Goal: Information Seeking & Learning: Learn about a topic

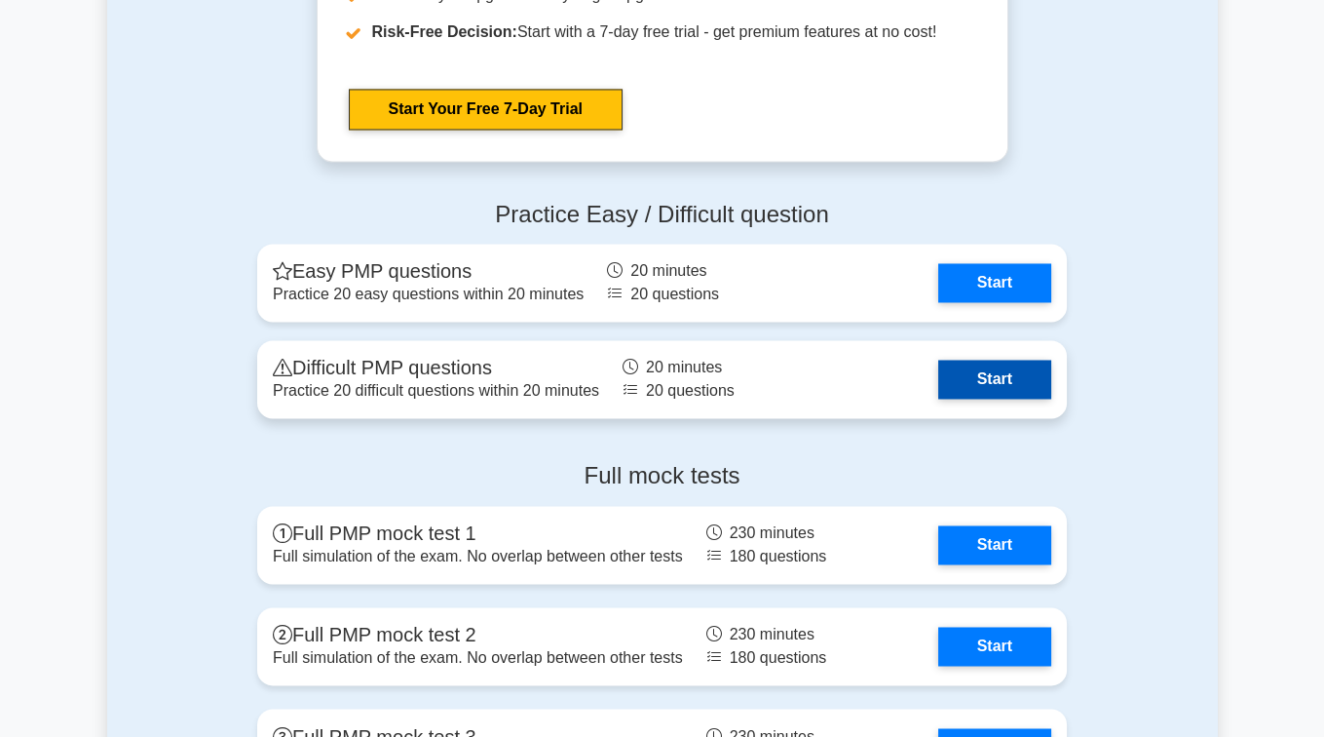
scroll to position [5278, 0]
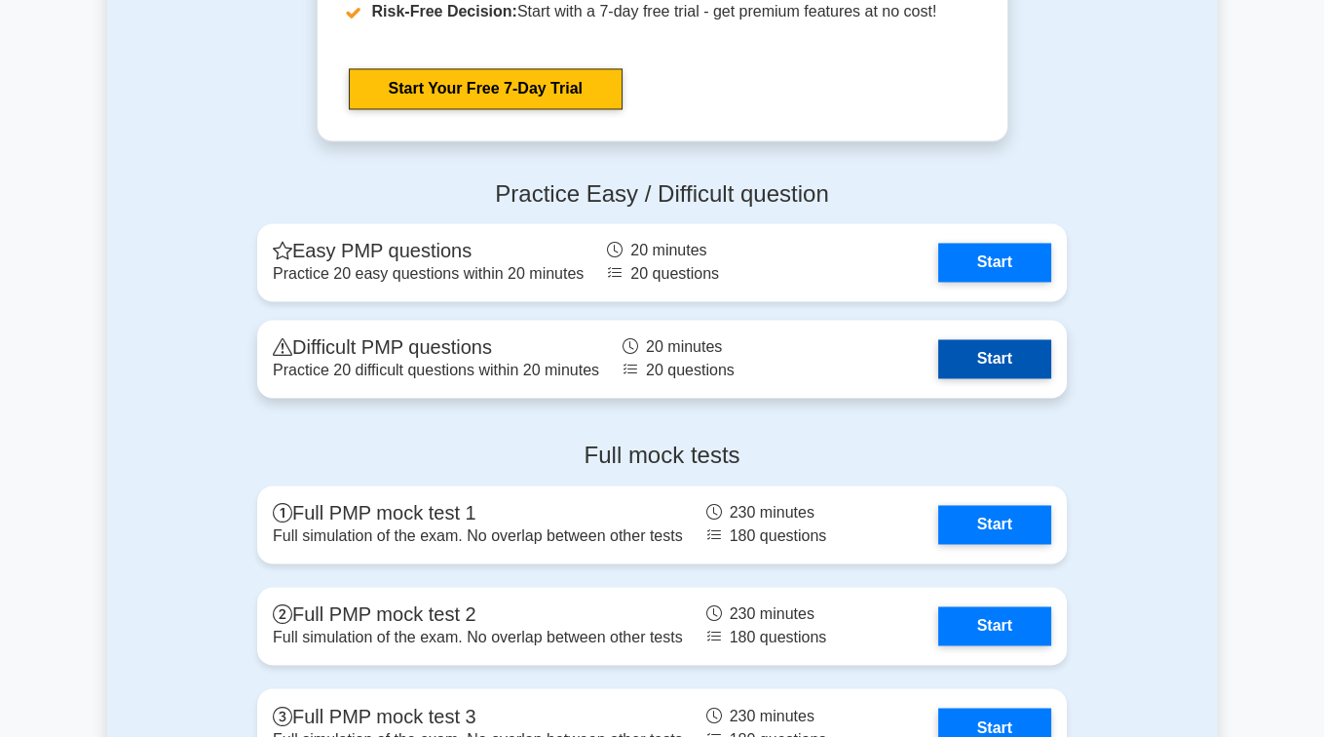
click at [955, 368] on link "Start" at bounding box center [995, 358] width 113 height 39
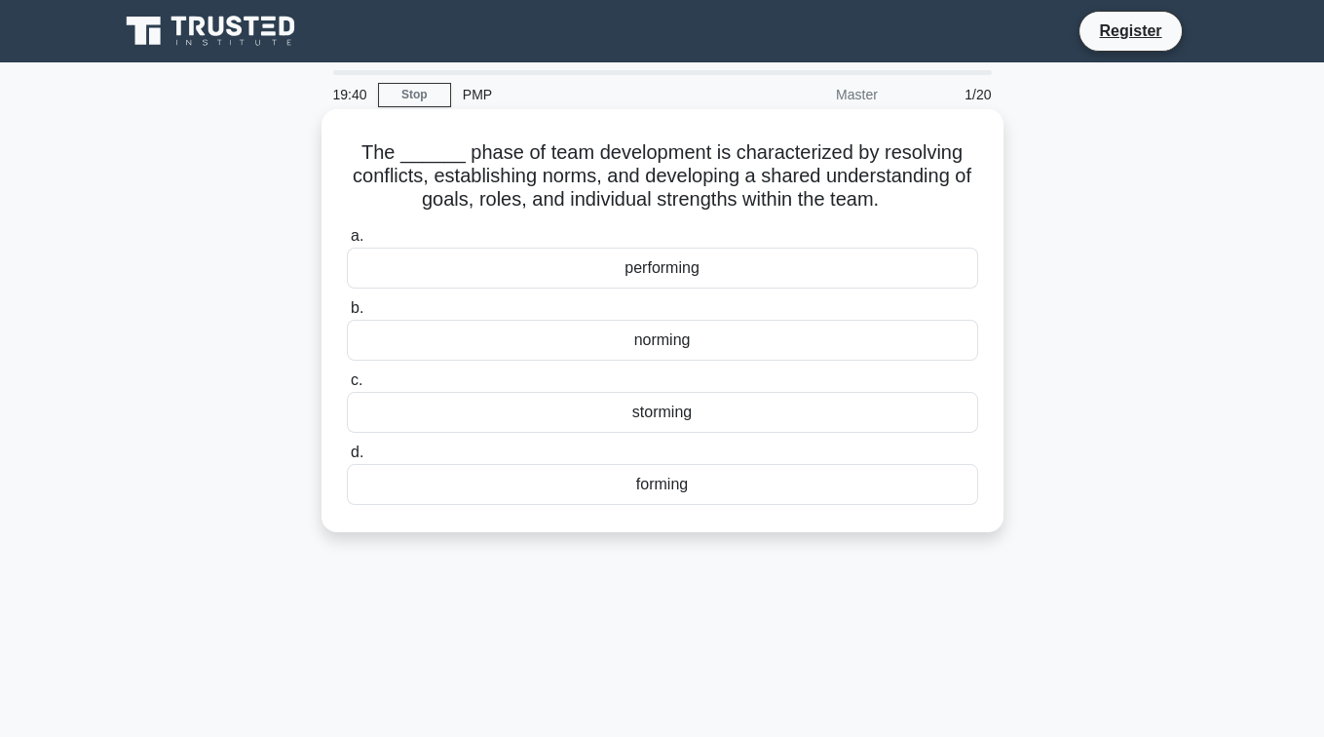
click at [518, 272] on div "performing" at bounding box center [663, 268] width 632 height 41
click at [347, 243] on input "a. performing" at bounding box center [347, 236] width 0 height 13
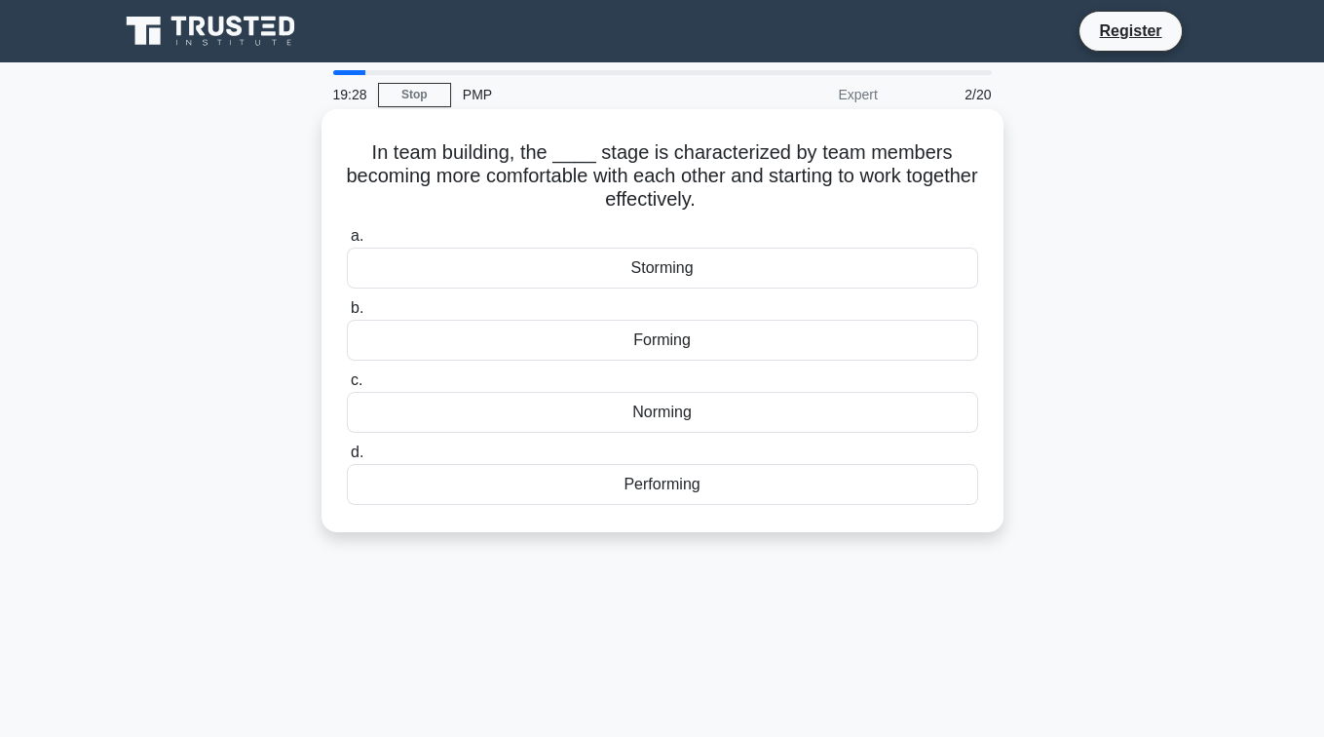
click at [488, 429] on div "Norming" at bounding box center [663, 412] width 632 height 41
click at [347, 387] on input "c. Norming" at bounding box center [347, 380] width 0 height 13
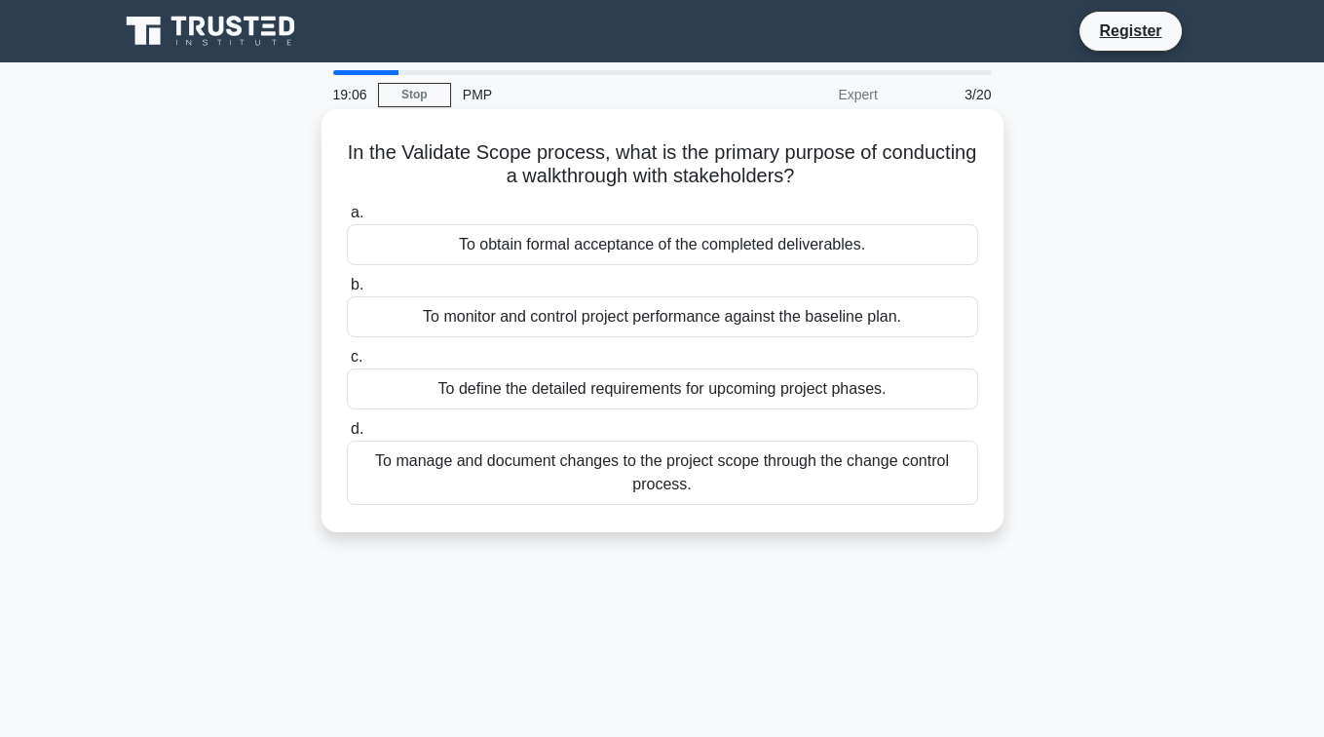
click at [487, 457] on div "To manage and document changes to the project scope through the change control …" at bounding box center [663, 473] width 632 height 64
click at [347, 436] on input "d. To manage and document changes to the project scope through the change contr…" at bounding box center [347, 429] width 0 height 13
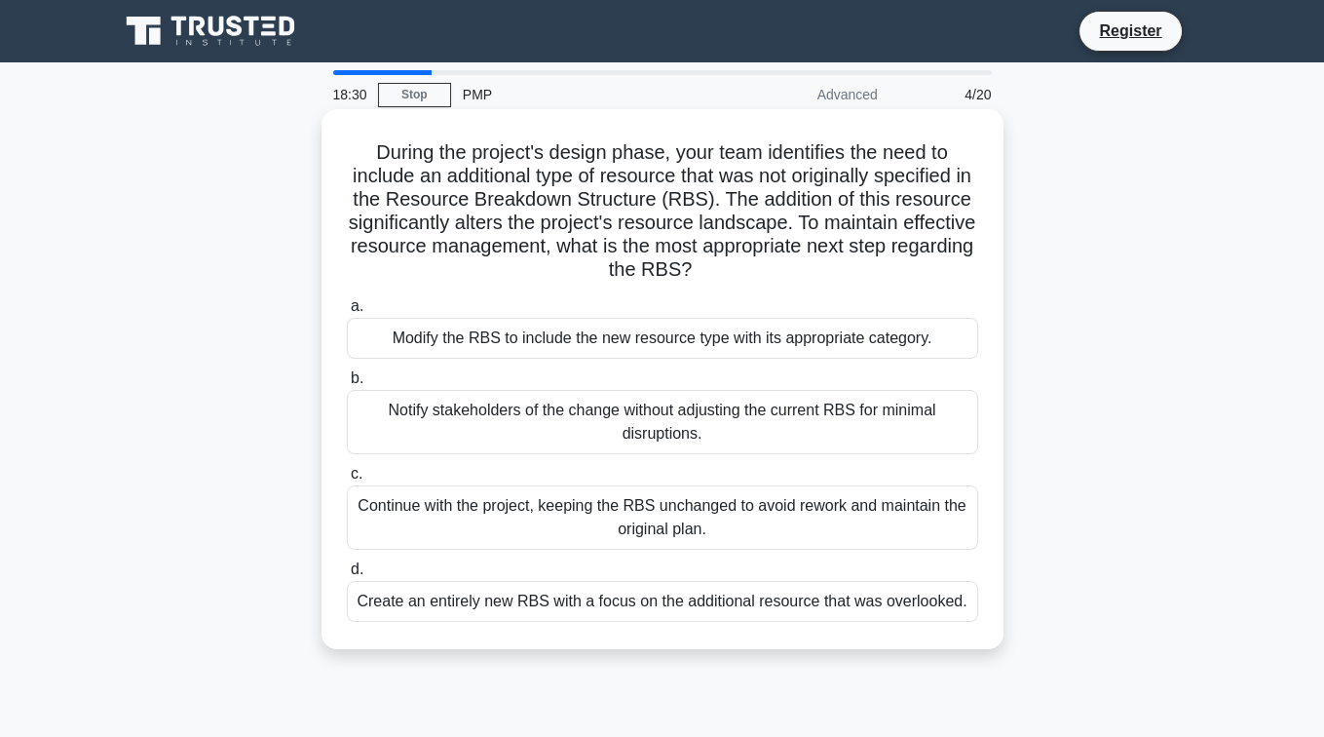
click at [567, 420] on div "Notify stakeholders of the change without adjusting the current RBS for minimal…" at bounding box center [663, 422] width 632 height 64
click at [347, 385] on input "b. Notify stakeholders of the change without adjusting the current RBS for mini…" at bounding box center [347, 378] width 0 height 13
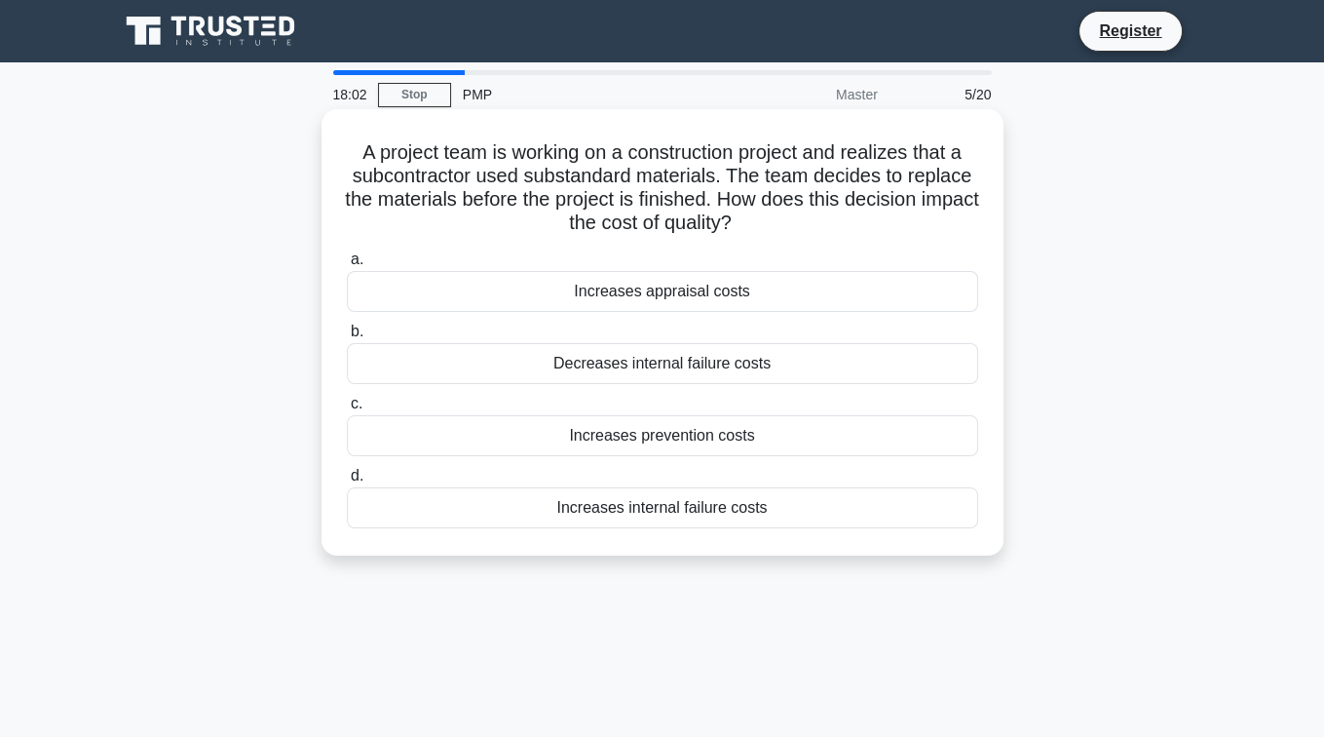
click at [509, 503] on div "Increases internal failure costs" at bounding box center [663, 507] width 632 height 41
click at [347, 482] on input "d. Increases internal failure costs" at bounding box center [347, 476] width 0 height 13
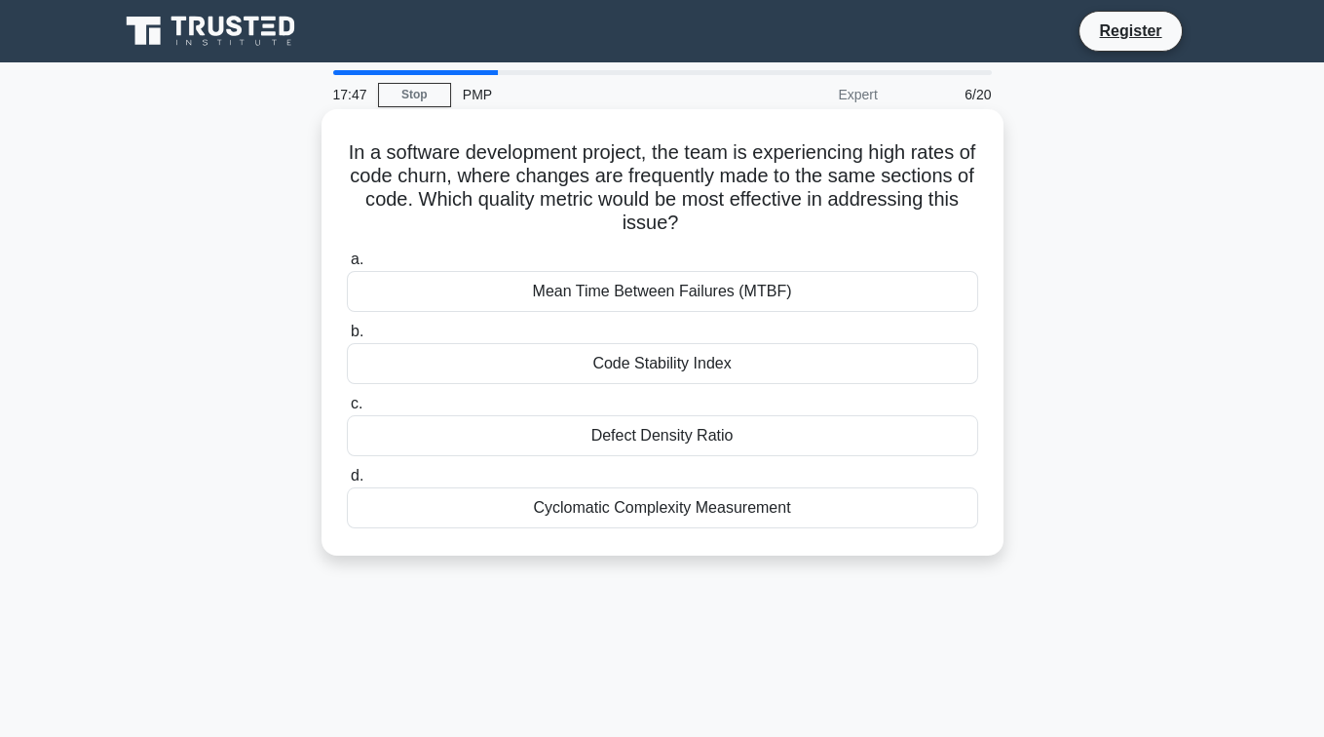
click at [518, 436] on div "Defect Density Ratio" at bounding box center [663, 435] width 632 height 41
click at [347, 410] on input "c. Defect Density Ratio" at bounding box center [347, 404] width 0 height 13
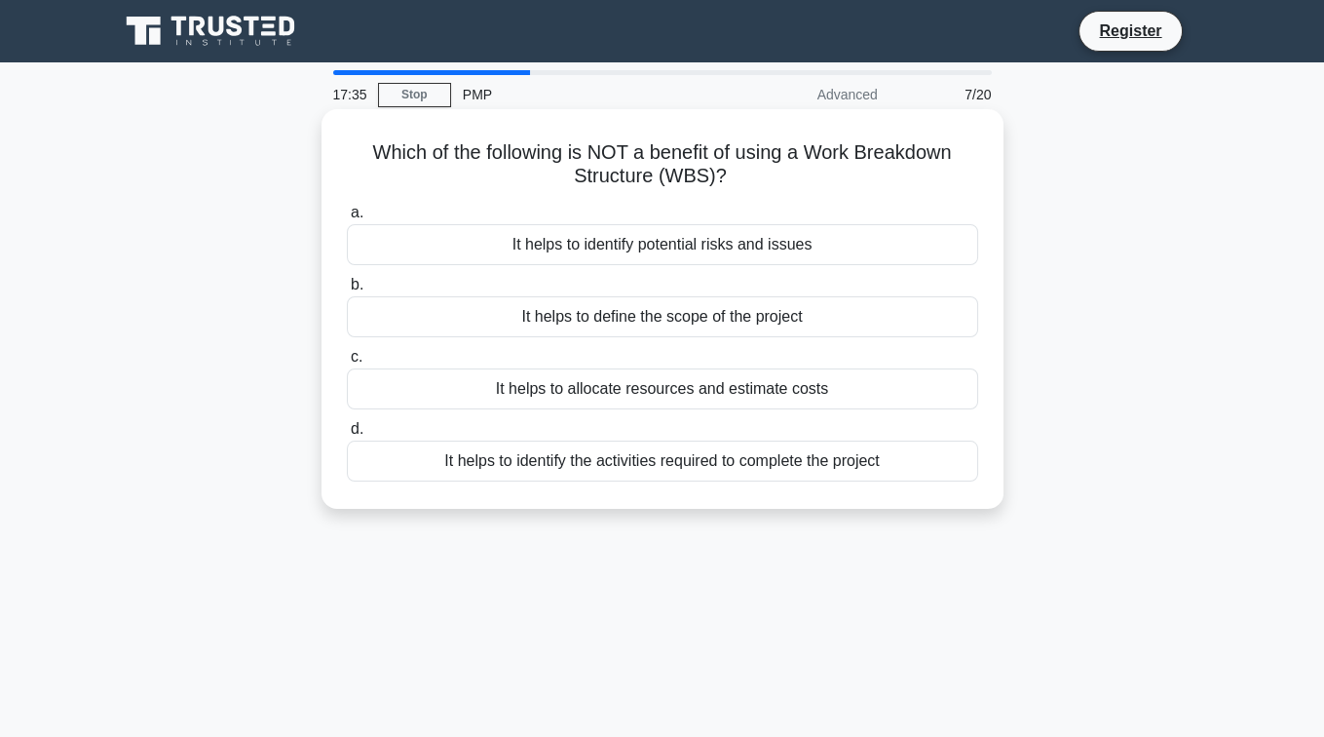
click at [510, 324] on div "It helps to define the scope of the project" at bounding box center [663, 316] width 632 height 41
click at [347, 291] on input "b. It helps to define the scope of the project" at bounding box center [347, 285] width 0 height 13
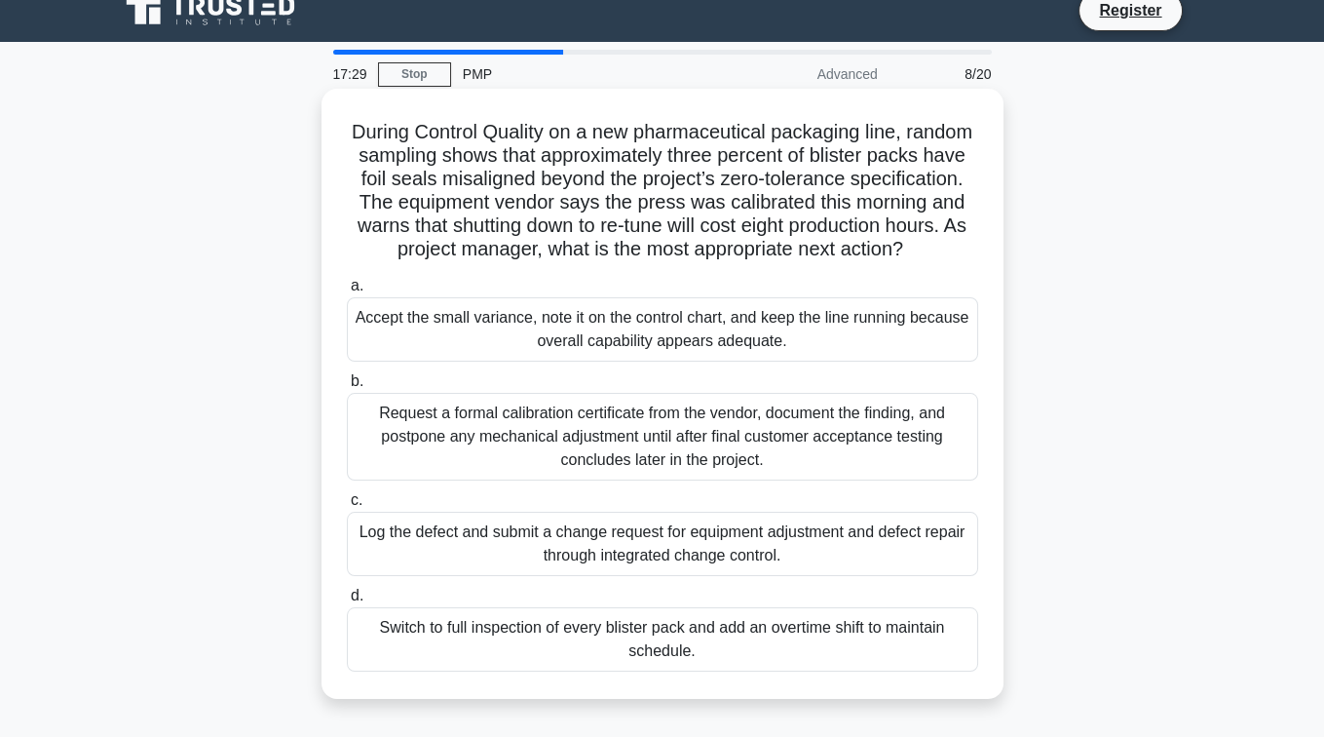
scroll to position [18, 0]
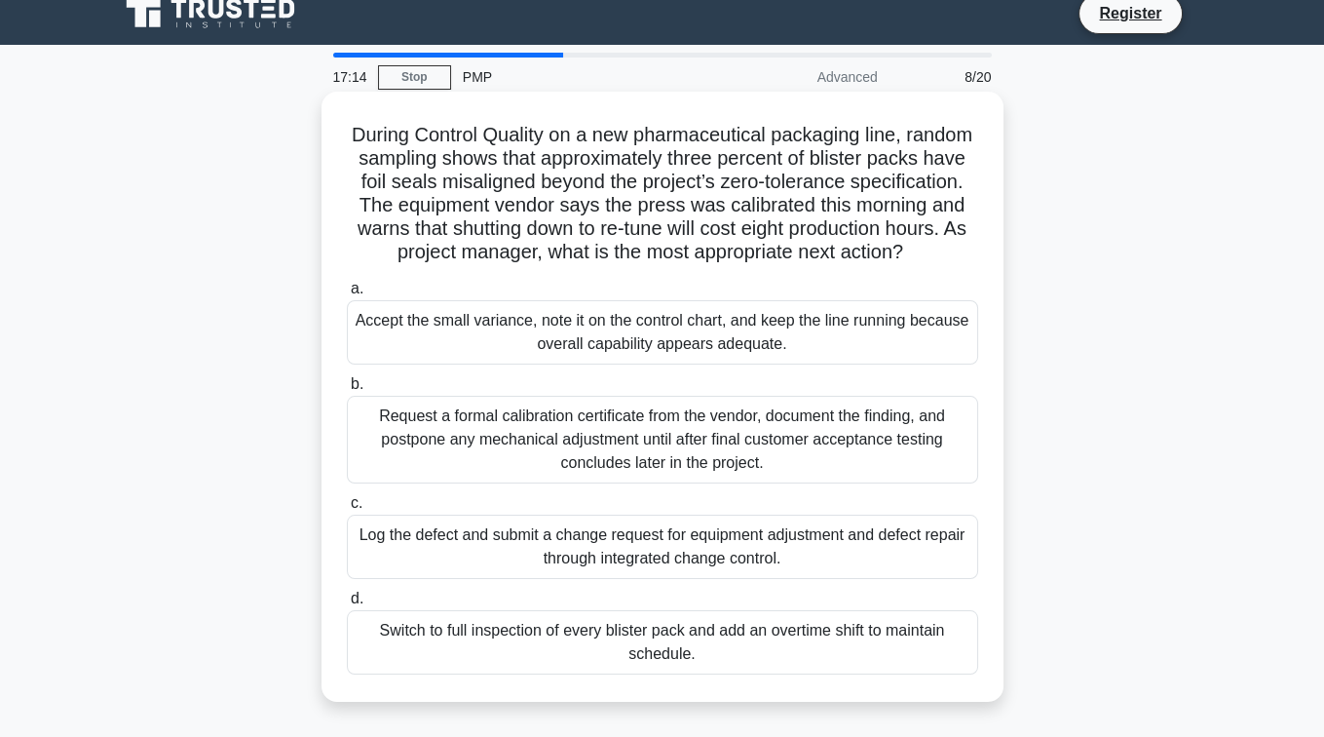
click at [505, 455] on div "Request a formal calibration certificate from the vendor, document the finding,…" at bounding box center [663, 440] width 632 height 88
click at [347, 391] on input "b. Request a formal calibration certificate from the vendor, document the findi…" at bounding box center [347, 384] width 0 height 13
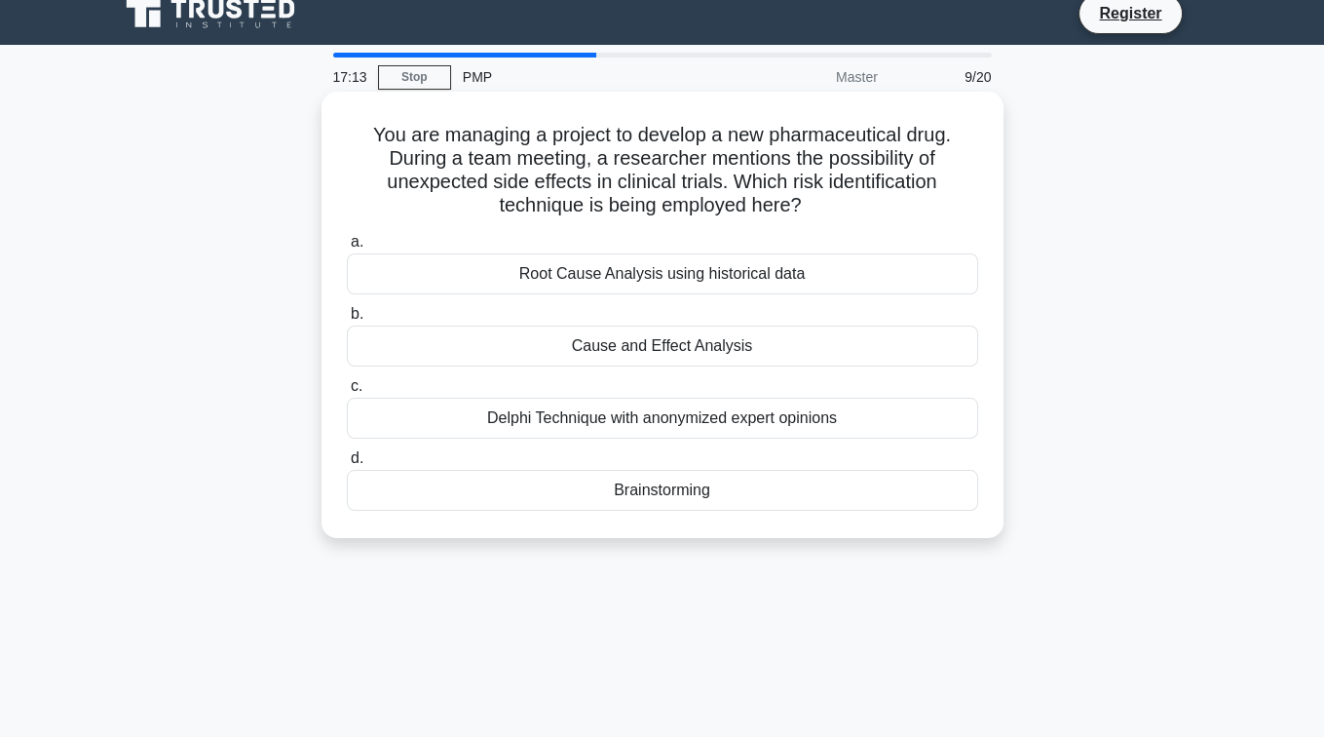
scroll to position [0, 0]
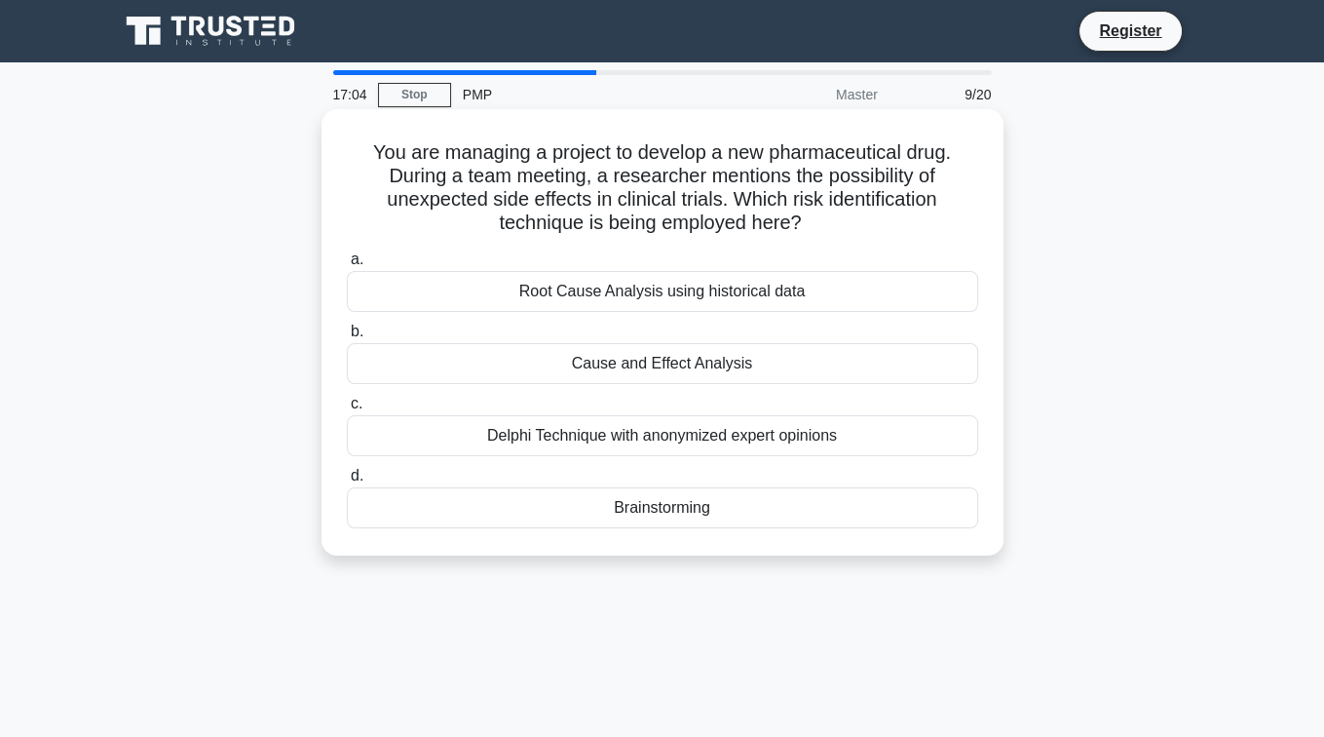
click at [535, 369] on div "Cause and Effect Analysis" at bounding box center [663, 363] width 632 height 41
click at [347, 338] on input "b. Cause and Effect Analysis" at bounding box center [347, 332] width 0 height 13
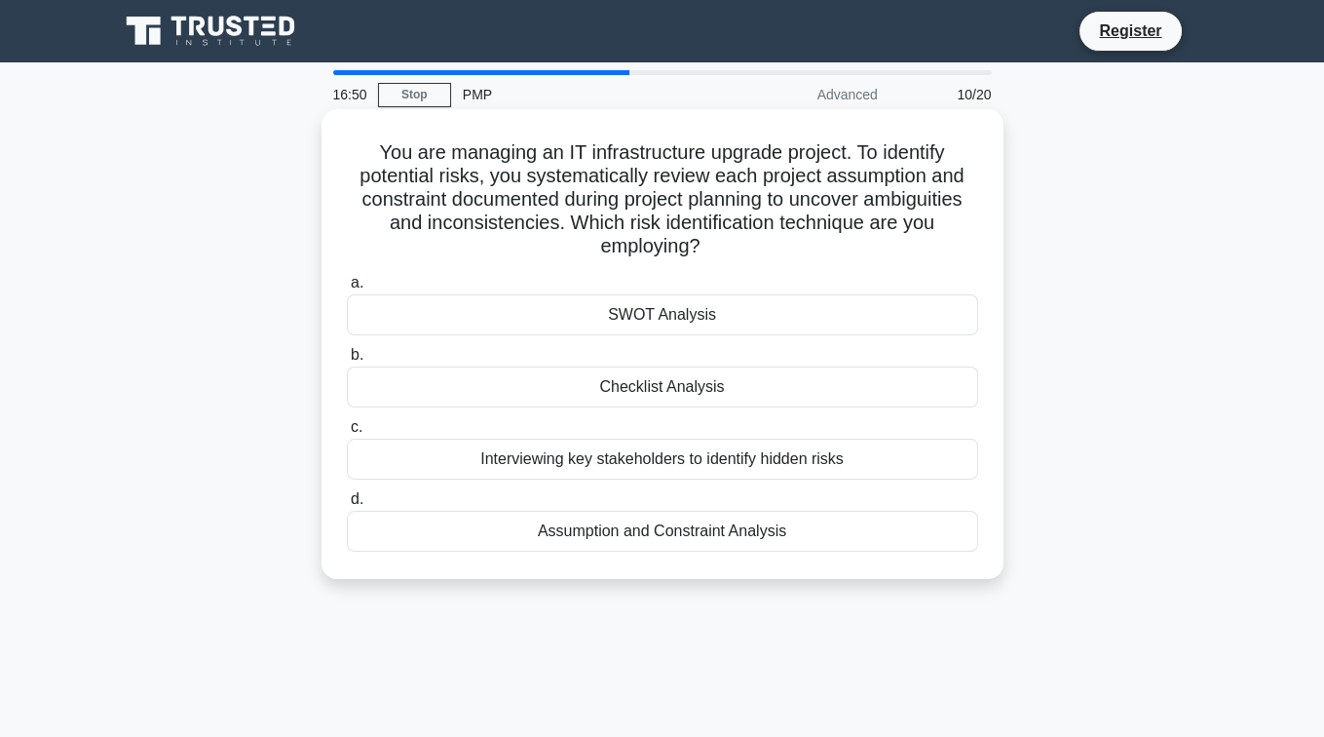
click at [518, 389] on div "Checklist Analysis" at bounding box center [663, 386] width 632 height 41
click at [347, 362] on input "b. Checklist Analysis" at bounding box center [347, 355] width 0 height 13
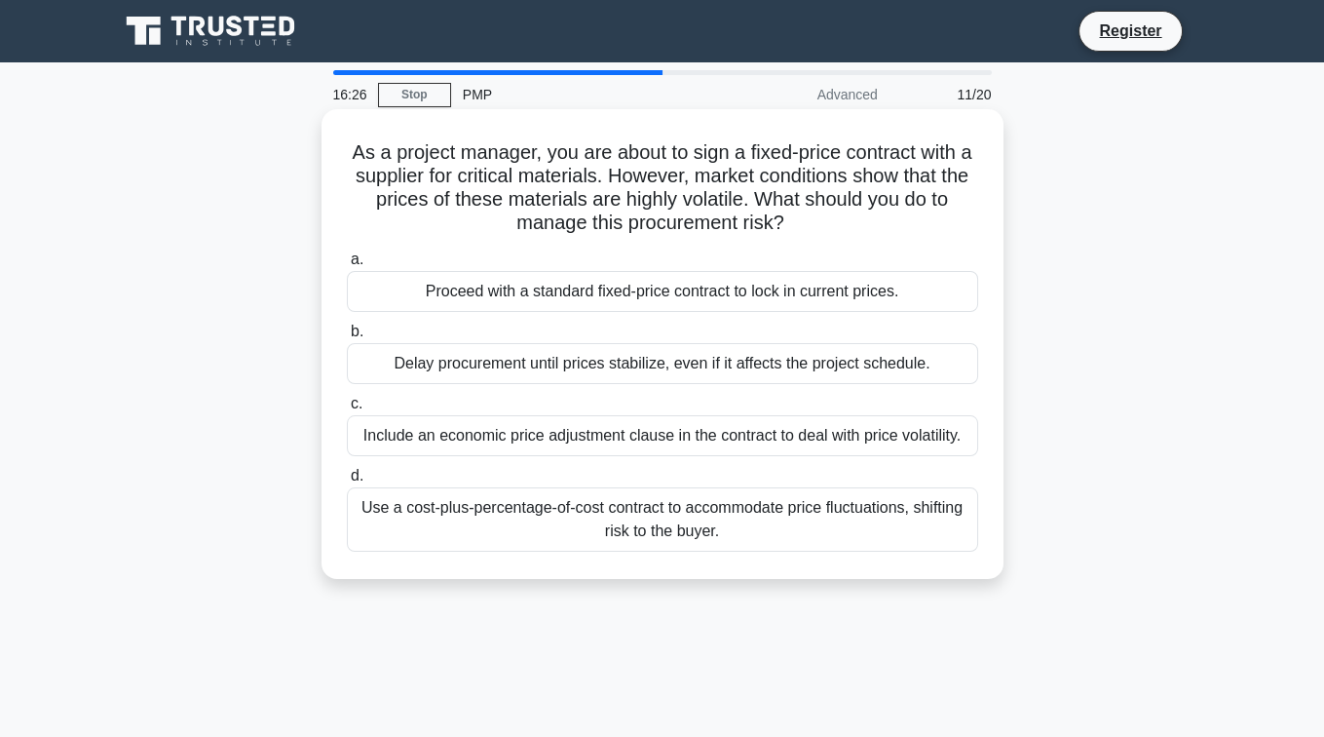
click at [548, 431] on div "Include an economic price adjustment clause in the contract to deal with price …" at bounding box center [663, 435] width 632 height 41
click at [347, 410] on input "c. Include an economic price adjustment clause in the contract to deal with pri…" at bounding box center [347, 404] width 0 height 13
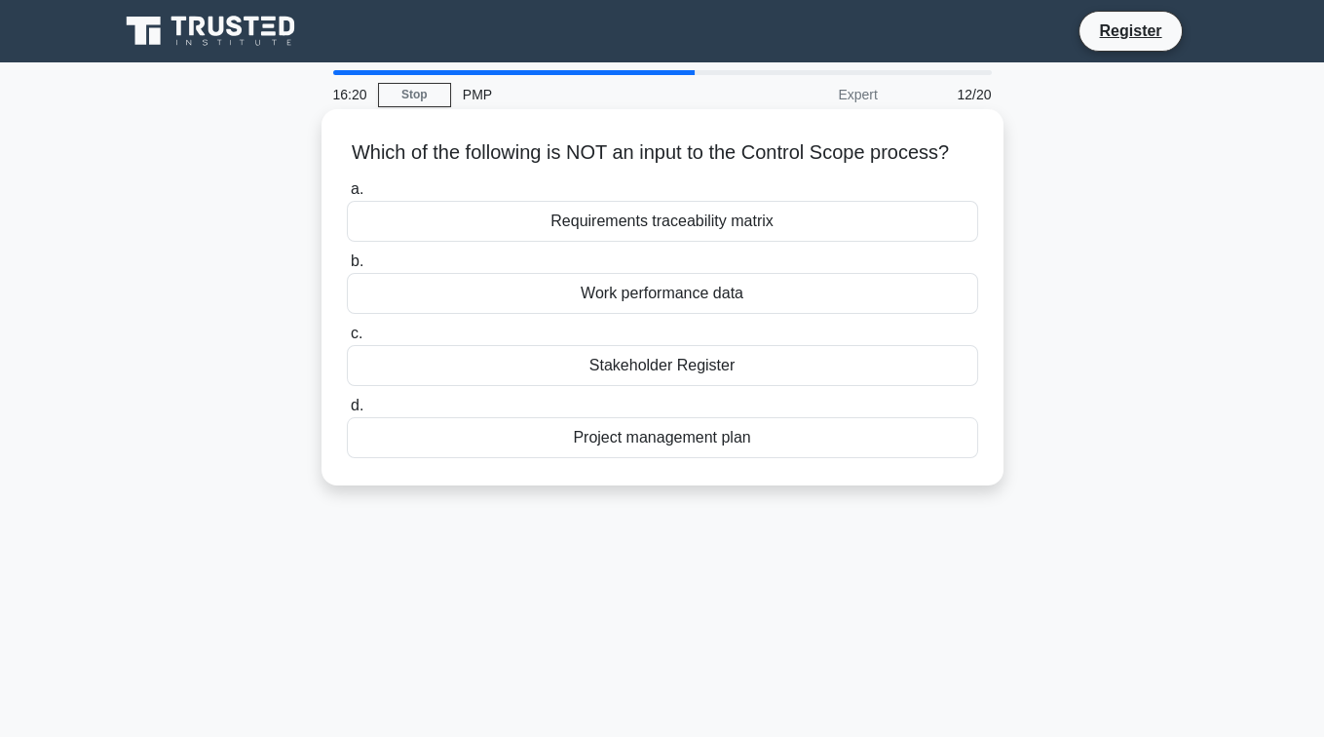
click at [552, 290] on div "Work performance data" at bounding box center [663, 293] width 632 height 41
click at [347, 268] on input "b. Work performance data" at bounding box center [347, 261] width 0 height 13
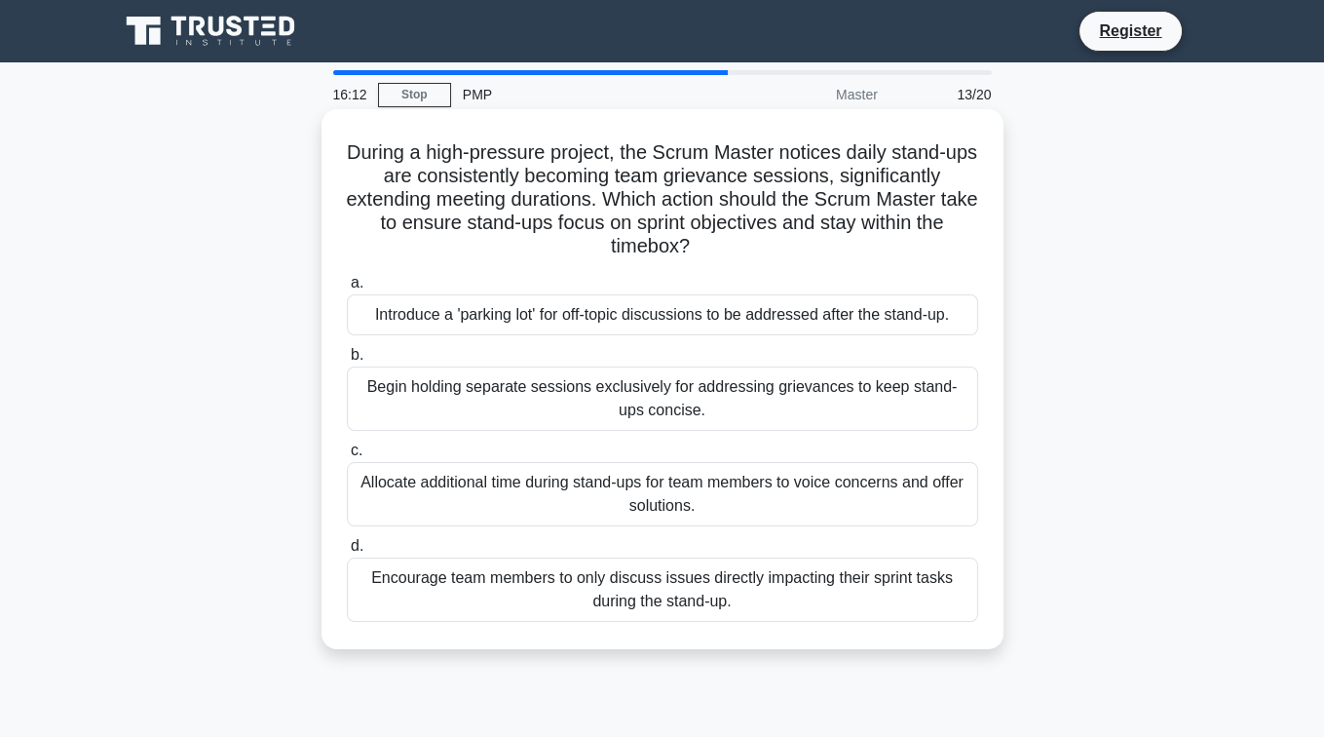
click at [531, 381] on div "Begin holding separate sessions exclusively for addressing grievances to keep s…" at bounding box center [663, 398] width 632 height 64
click at [347, 362] on input "b. Begin holding separate sessions exclusively for addressing grievances to kee…" at bounding box center [347, 355] width 0 height 13
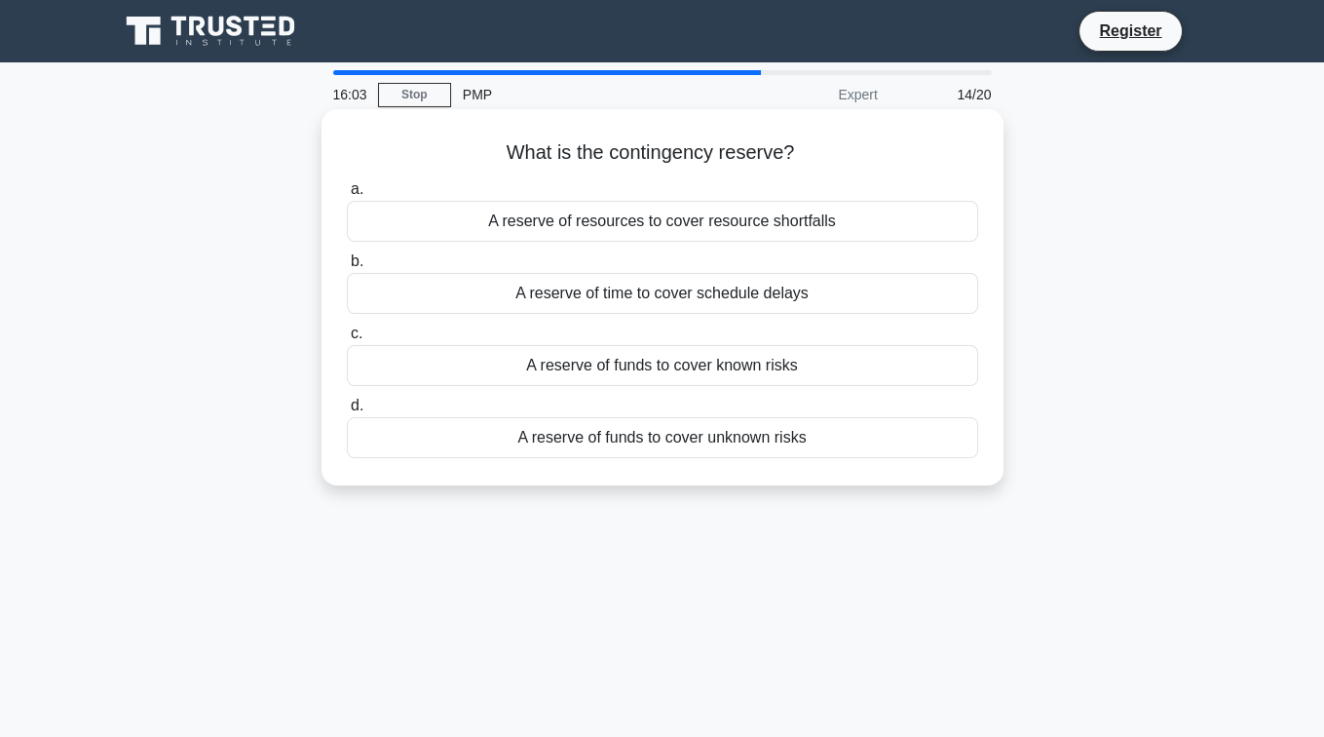
click at [621, 364] on div "A reserve of funds to cover known risks" at bounding box center [663, 365] width 632 height 41
click at [347, 340] on input "c. A reserve of funds to cover known risks" at bounding box center [347, 333] width 0 height 13
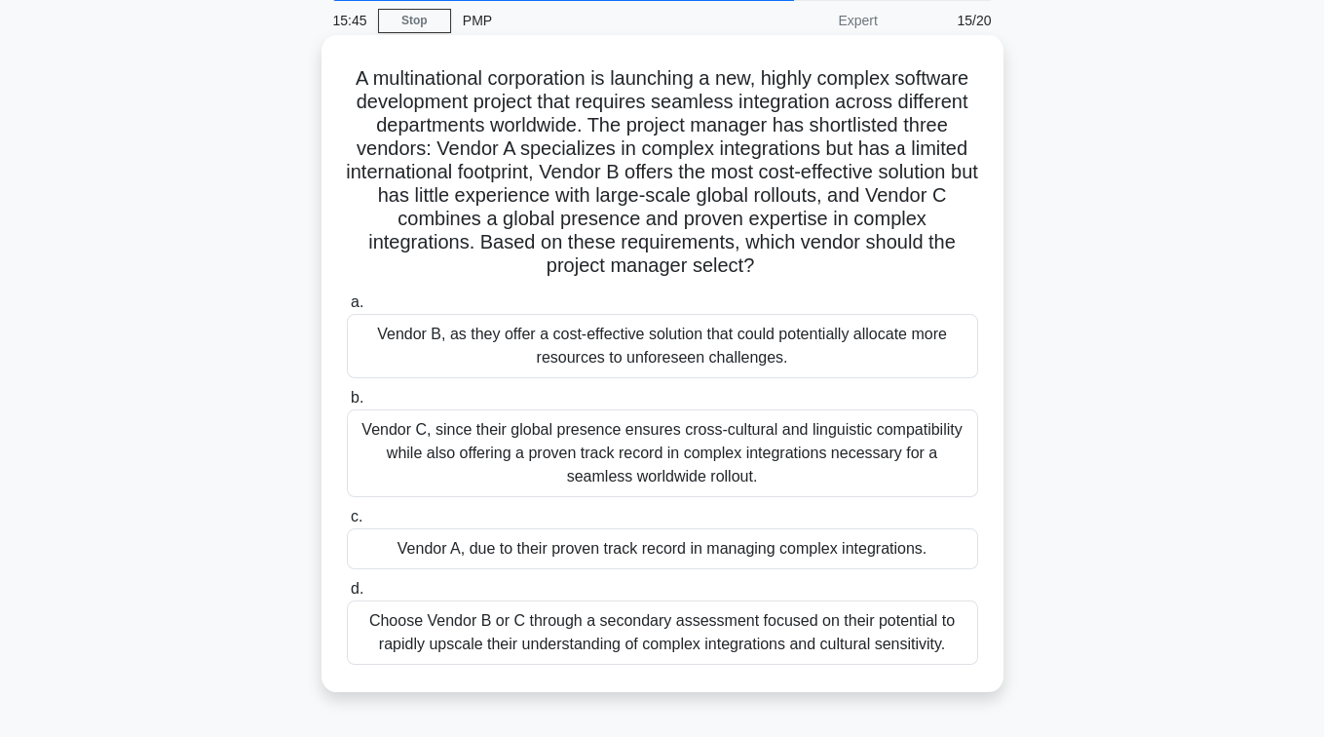
scroll to position [83, 0]
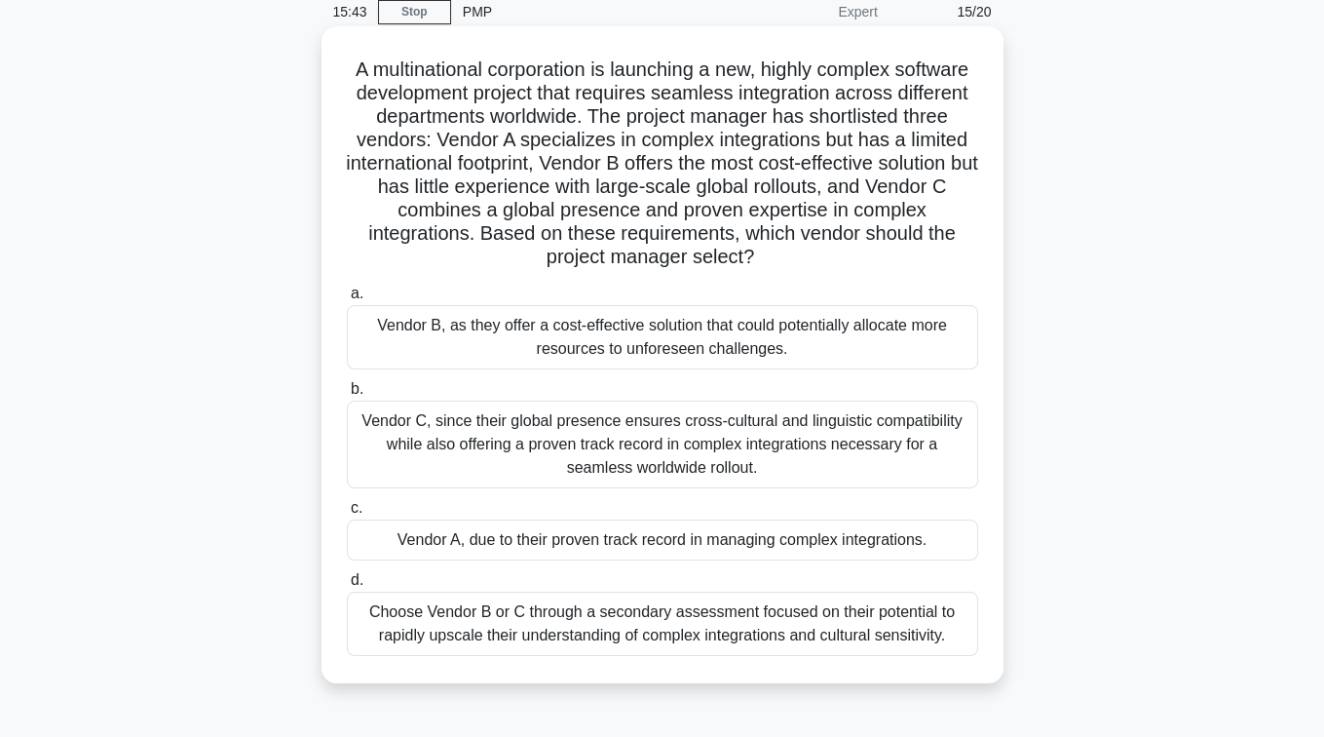
click at [499, 421] on div "Vendor C, since their global presence ensures cross-cultural and linguistic com…" at bounding box center [663, 445] width 632 height 88
click at [347, 396] on input "b. Vendor C, since their global presence ensures cross-cultural and linguistic …" at bounding box center [347, 389] width 0 height 13
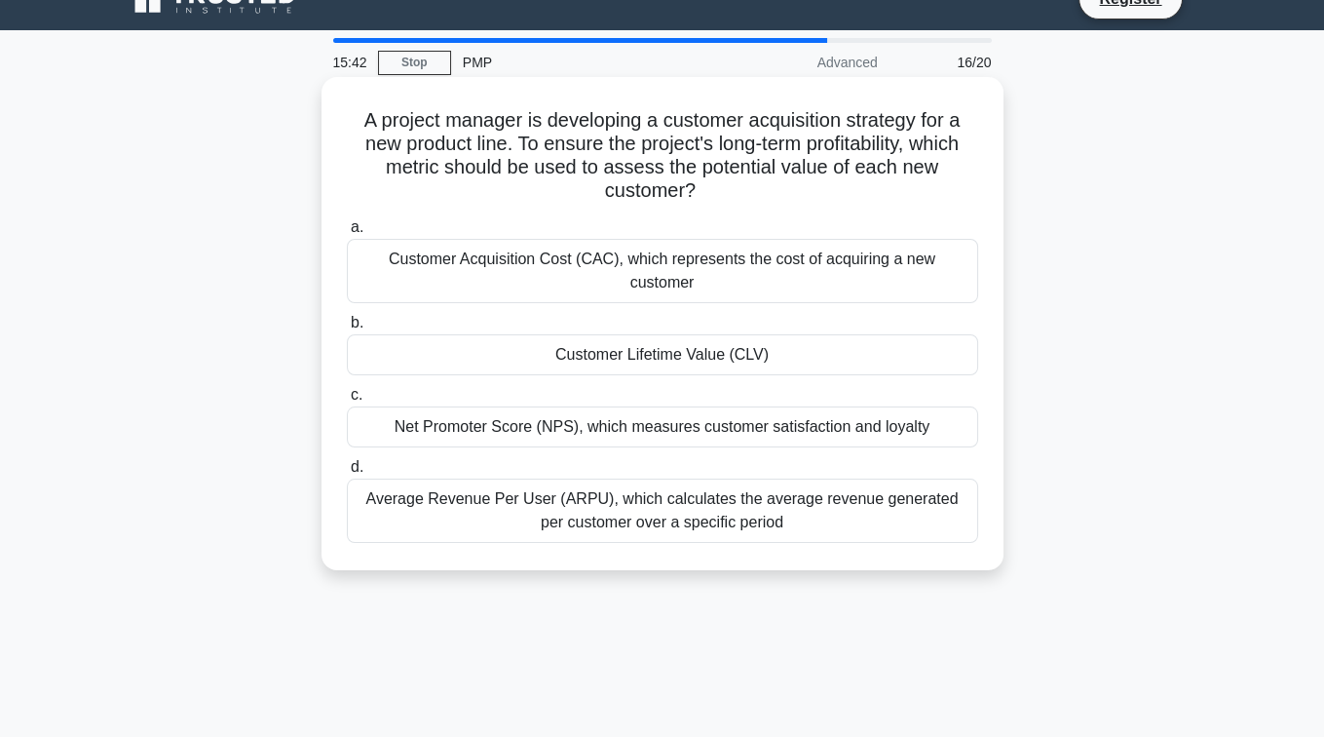
scroll to position [0, 0]
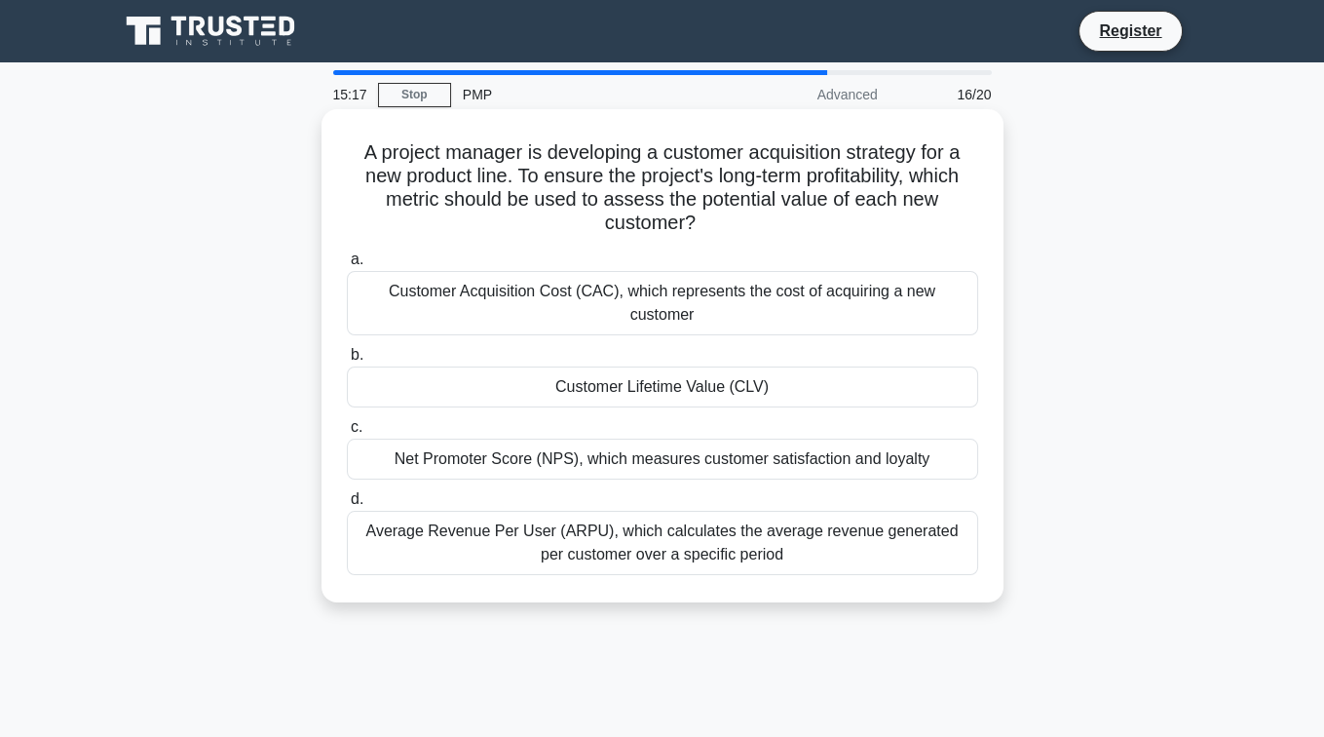
click at [583, 366] on div "Customer Lifetime Value (CLV)" at bounding box center [663, 386] width 632 height 41
click at [347, 362] on input "b. Customer Lifetime Value (CLV)" at bounding box center [347, 355] width 0 height 13
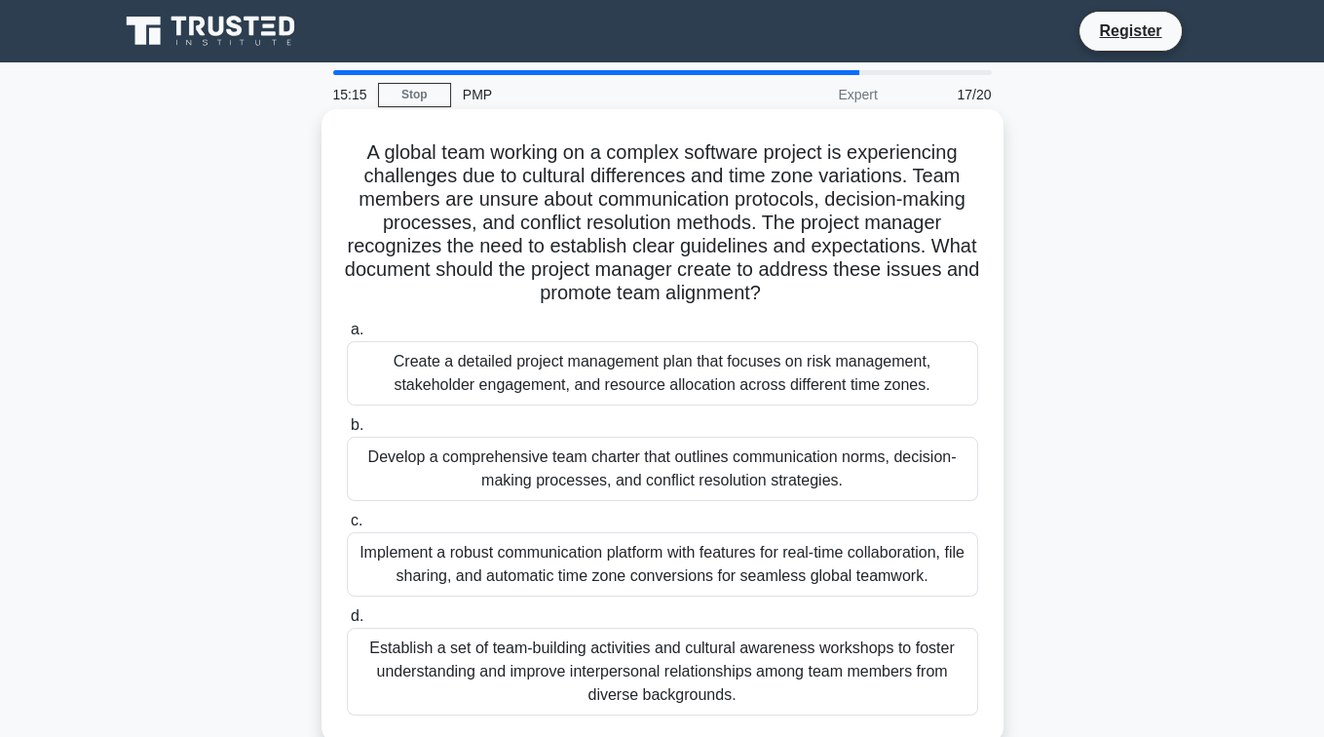
click at [563, 446] on div "Develop a comprehensive team charter that outlines communication norms, decisio…" at bounding box center [663, 469] width 632 height 64
click at [347, 432] on input "b. Develop a comprehensive team charter that outlines communication norms, deci…" at bounding box center [347, 425] width 0 height 13
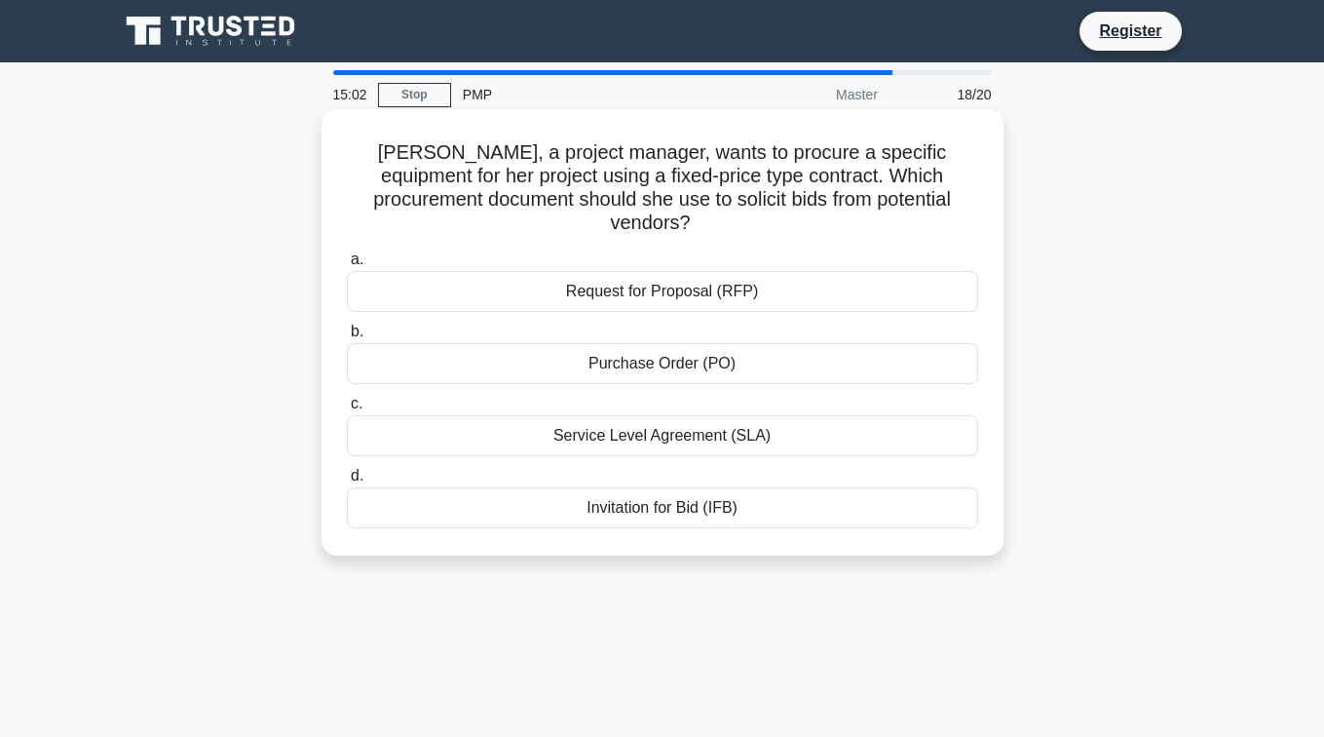
click at [557, 488] on div "Invitation for Bid (IFB)" at bounding box center [663, 507] width 632 height 41
click at [347, 482] on input "d. Invitation for Bid (IFB)" at bounding box center [347, 476] width 0 height 13
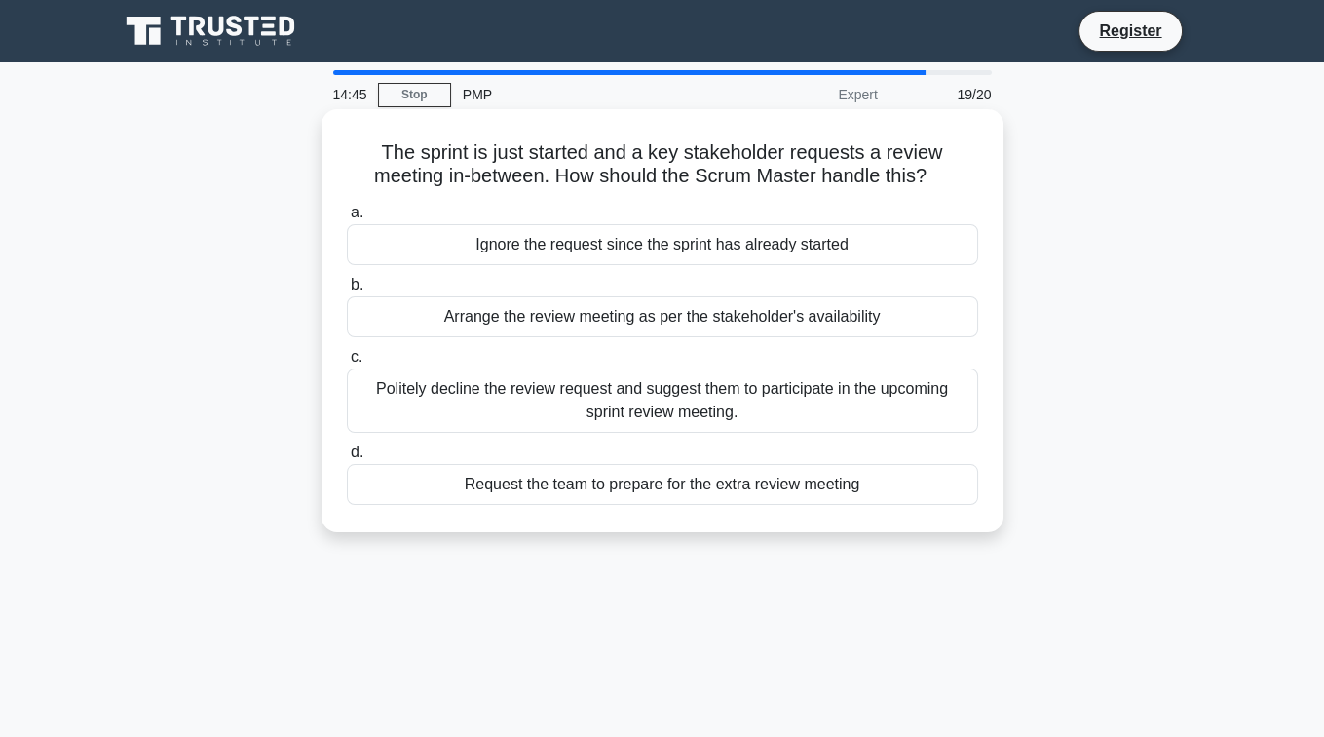
click at [570, 390] on div "Politely decline the review request and suggest them to participate in the upco…" at bounding box center [663, 400] width 632 height 64
click at [347, 364] on input "c. Politely decline the review request and suggest them to participate in the u…" at bounding box center [347, 357] width 0 height 13
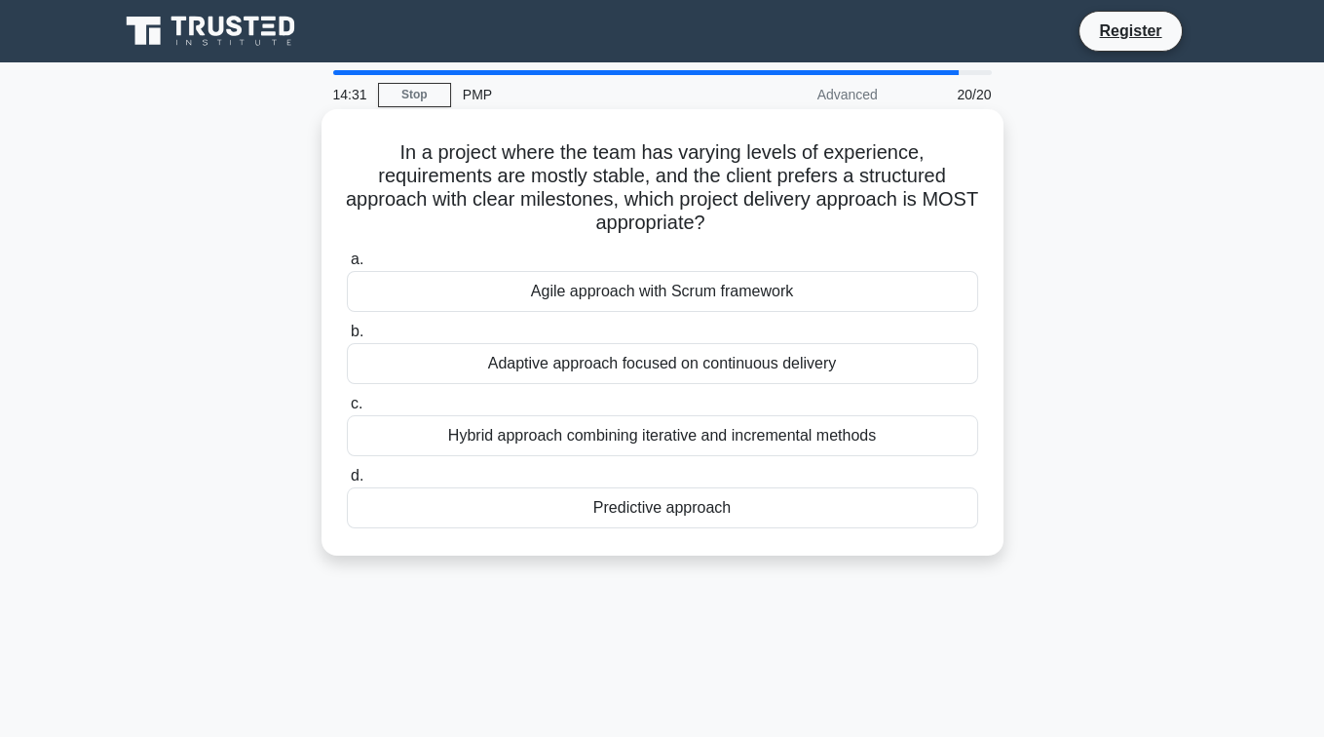
click at [545, 362] on div "Adaptive approach focused on continuous delivery" at bounding box center [663, 363] width 632 height 41
click at [347, 338] on input "b. Adaptive approach focused on continuous delivery" at bounding box center [347, 332] width 0 height 13
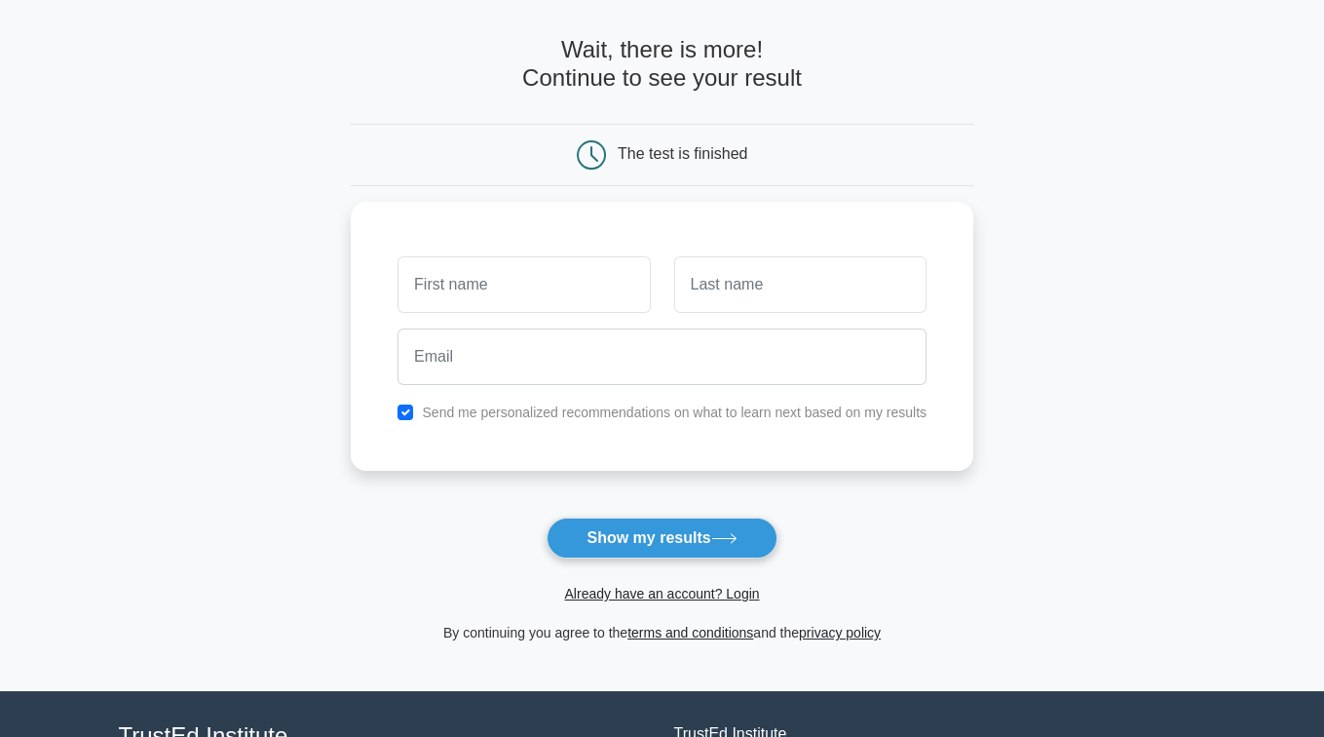
scroll to position [75, 0]
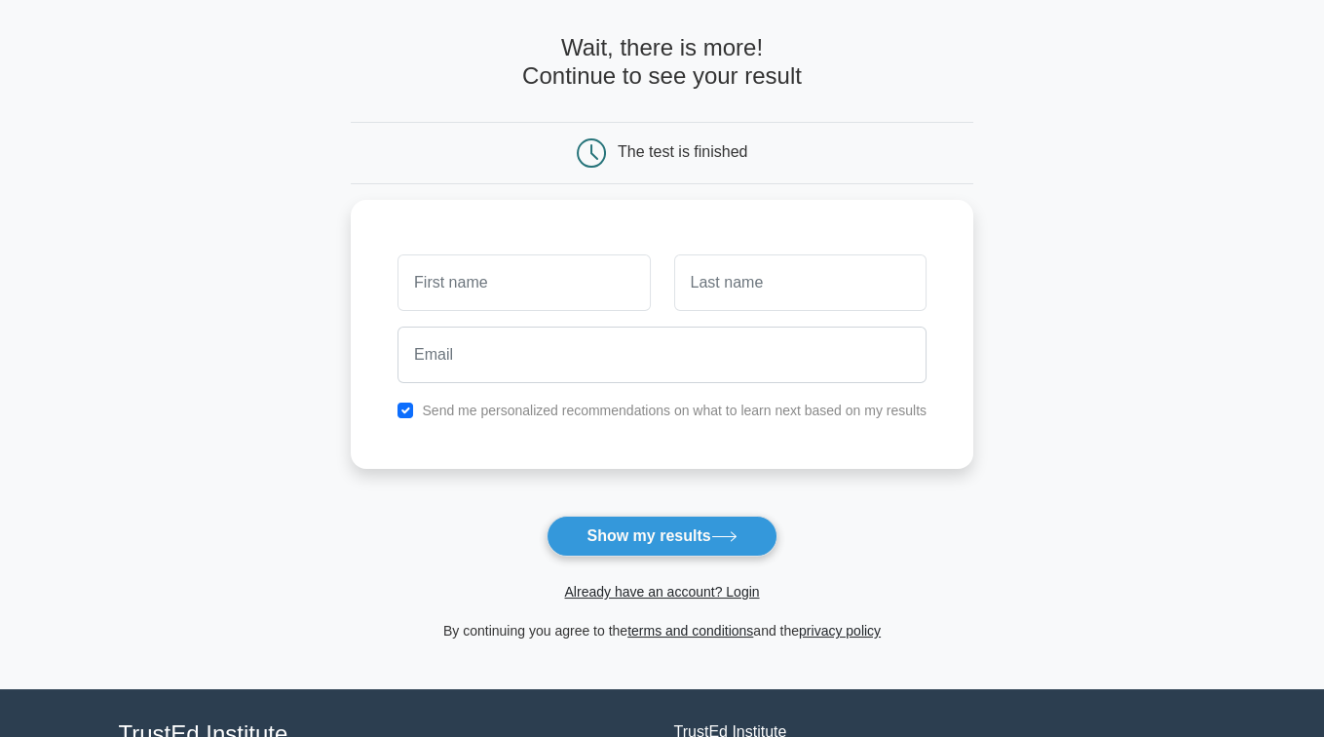
click at [595, 512] on form "Wait, there is more! Continue to see your result The test is finished and the" at bounding box center [662, 338] width 623 height 608
click at [592, 525] on button "Show my results" at bounding box center [662, 536] width 230 height 41
type input "sadasd"
click at [727, 278] on input "text" at bounding box center [800, 277] width 252 height 57
type input "asdsad"
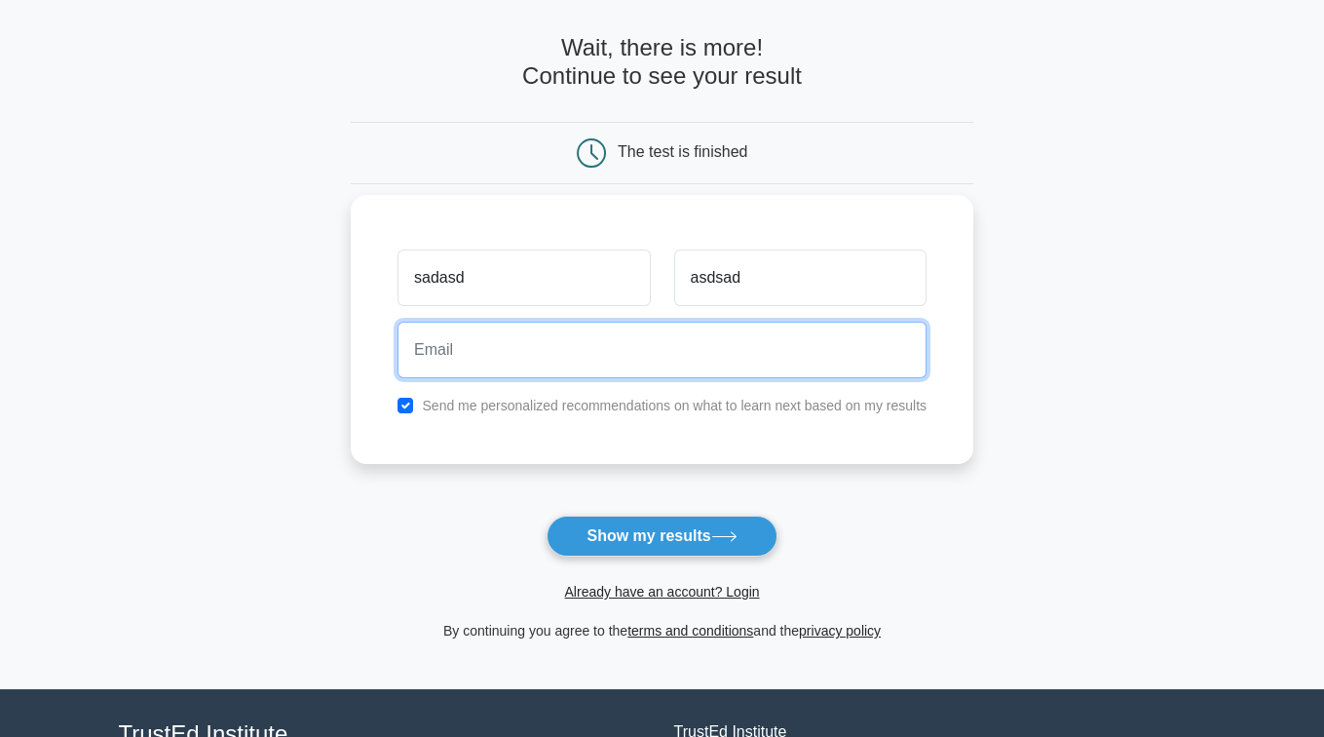
click at [624, 328] on input "email" at bounding box center [662, 350] width 529 height 57
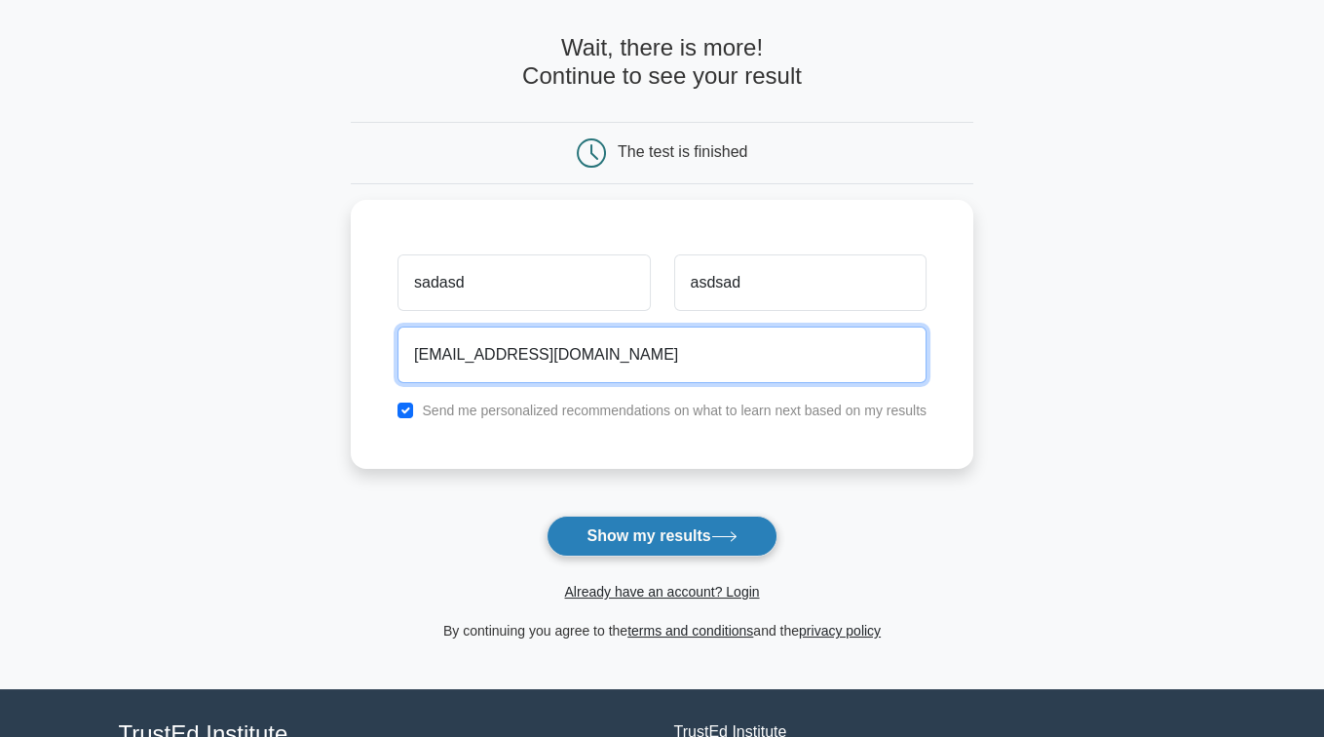
type input "adada@gmail.com"
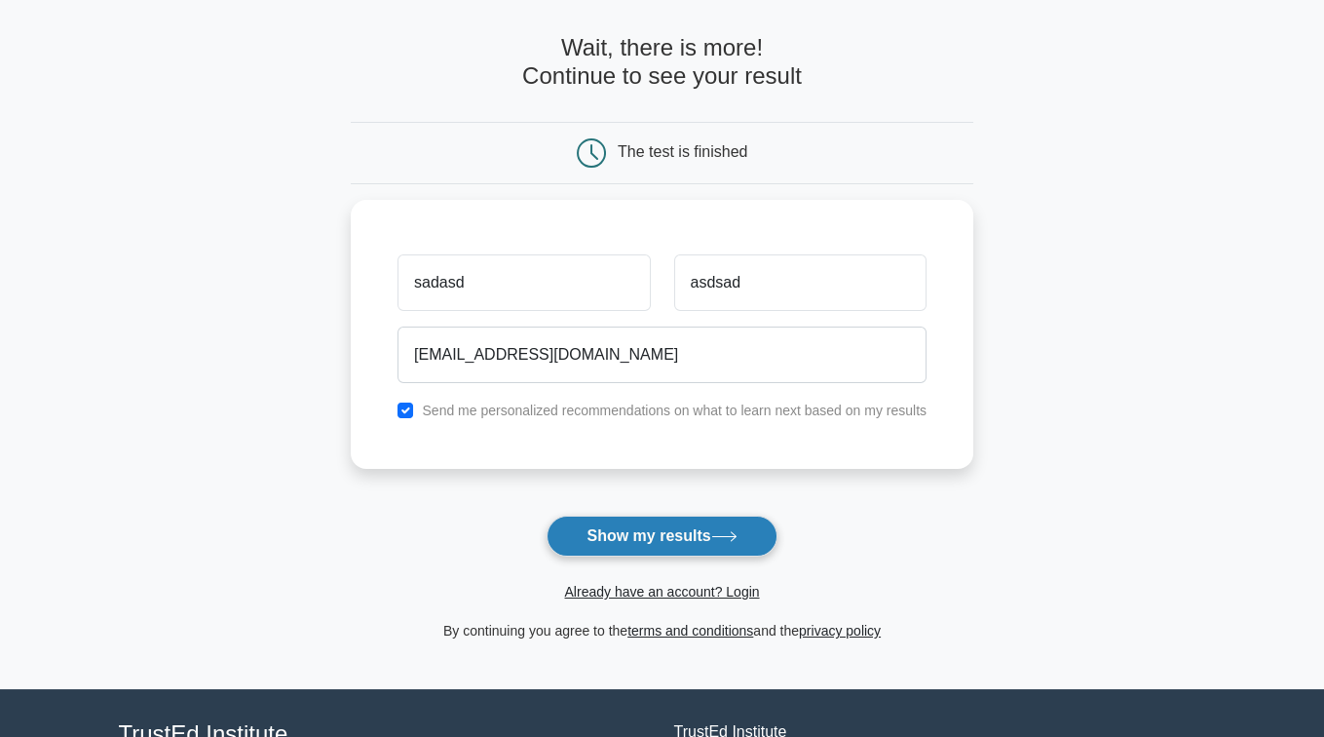
click at [581, 532] on button "Show my results" at bounding box center [662, 536] width 230 height 41
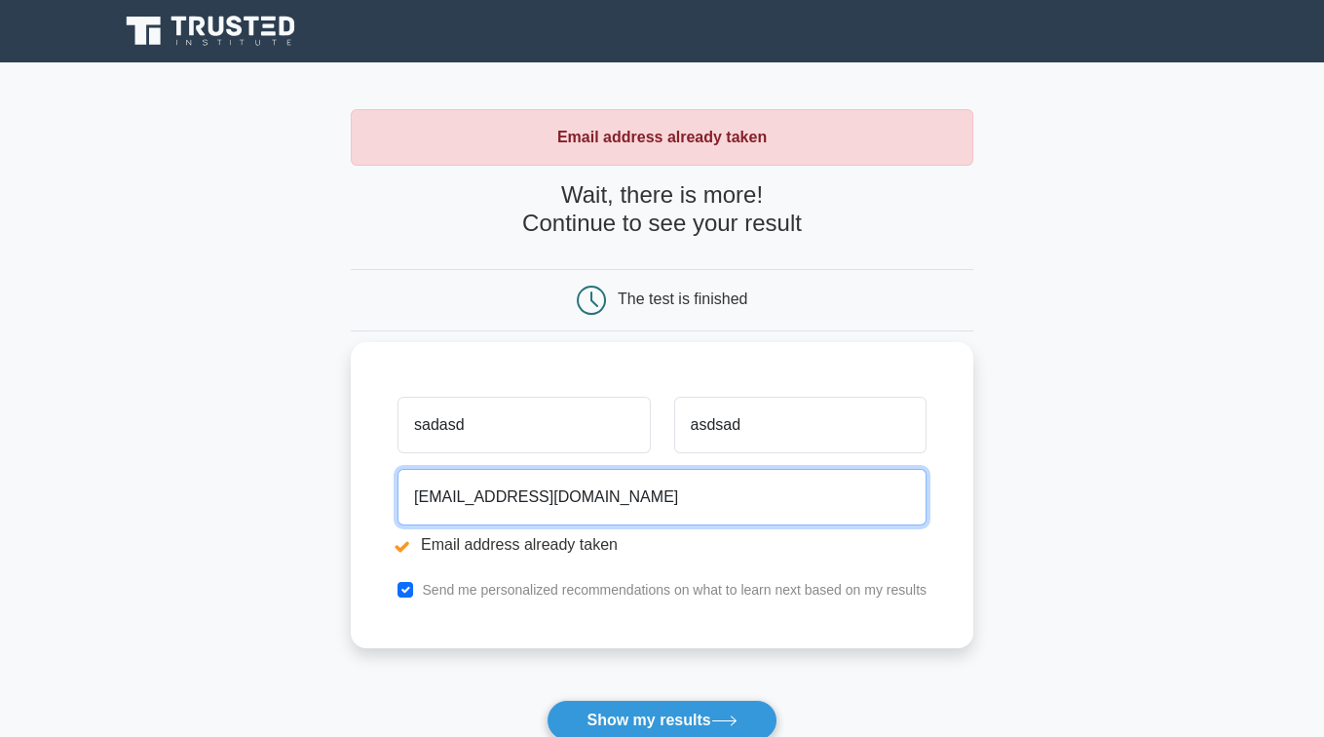
click at [542, 494] on input "adada@gmail.com" at bounding box center [662, 497] width 529 height 57
type input "uobaidrahman@gmail.com"
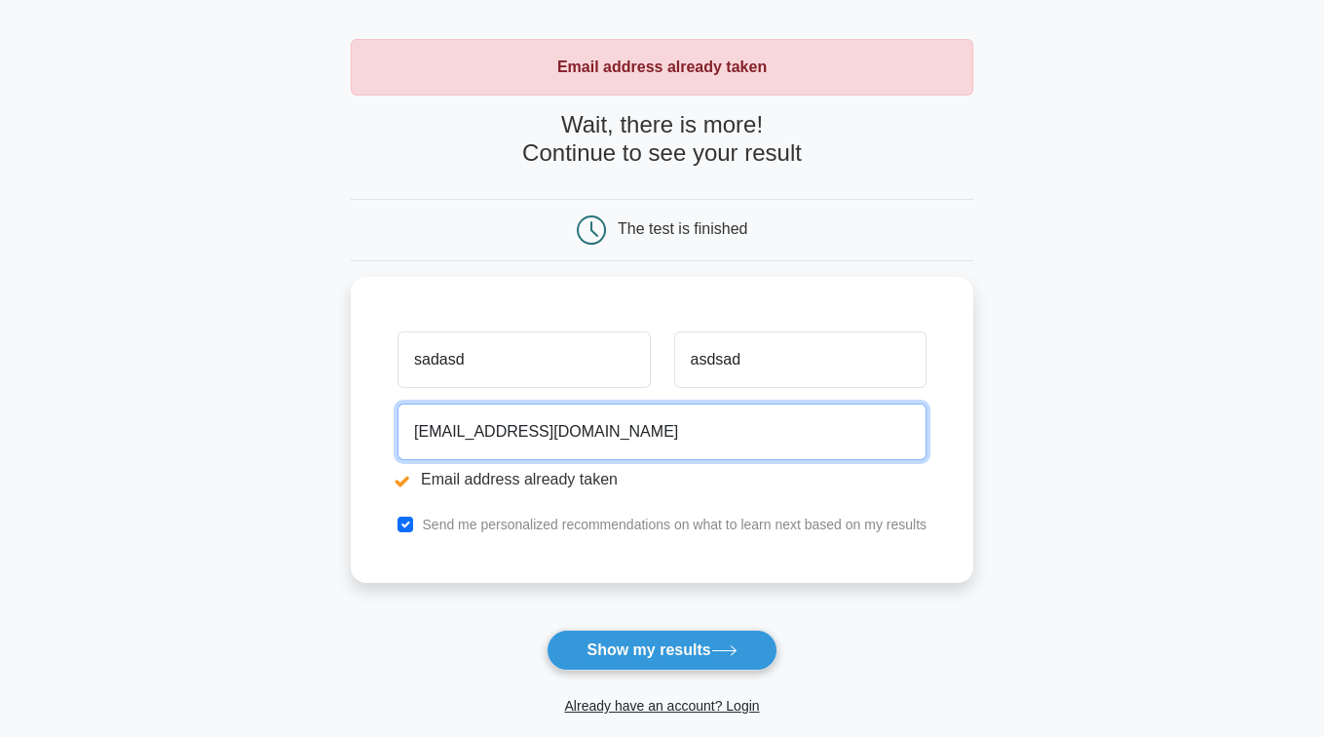
scroll to position [86, 0]
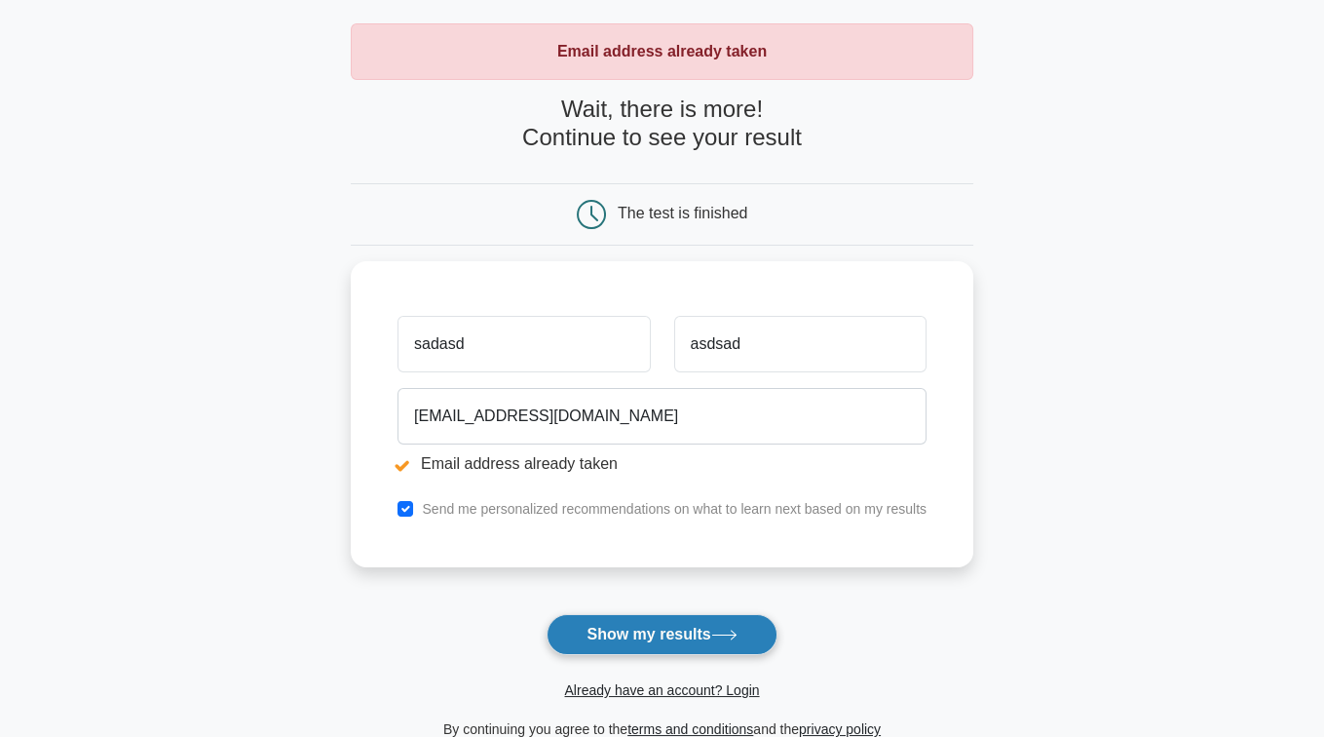
click at [677, 641] on button "Show my results" at bounding box center [662, 634] width 230 height 41
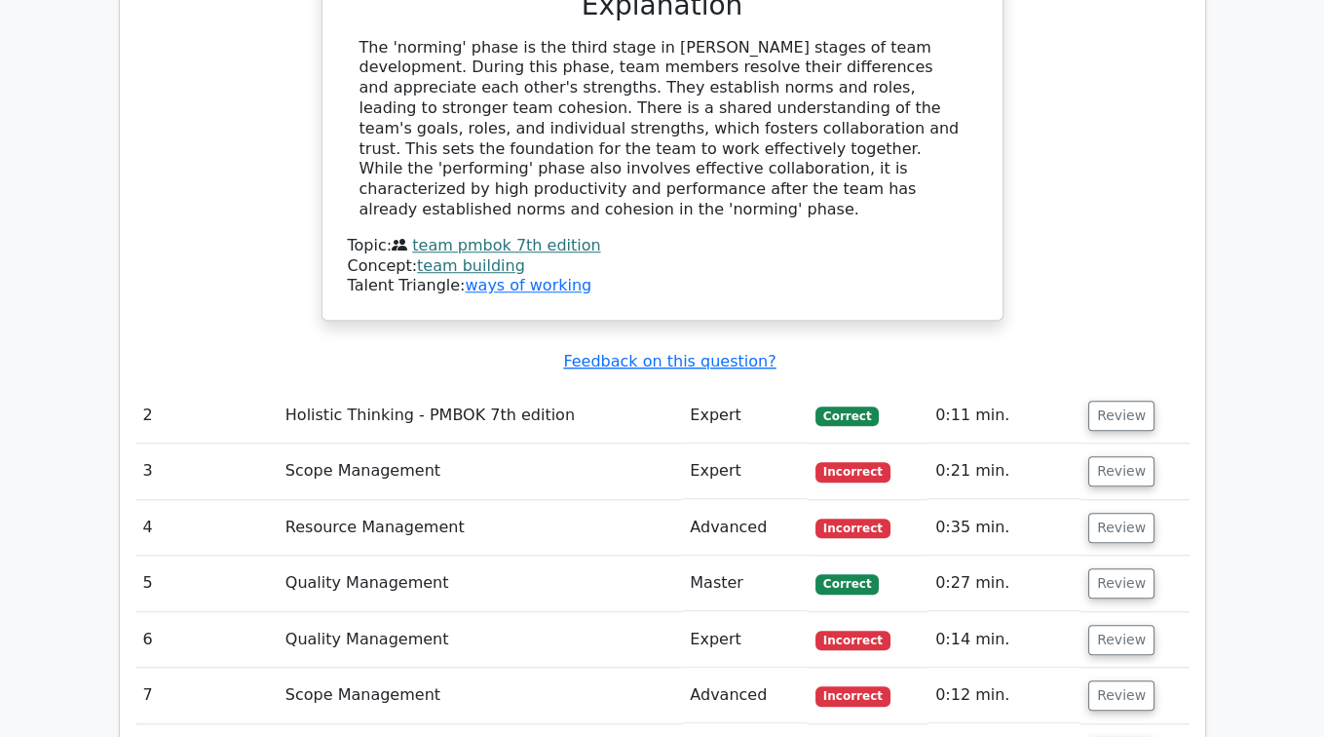
scroll to position [2423, 0]
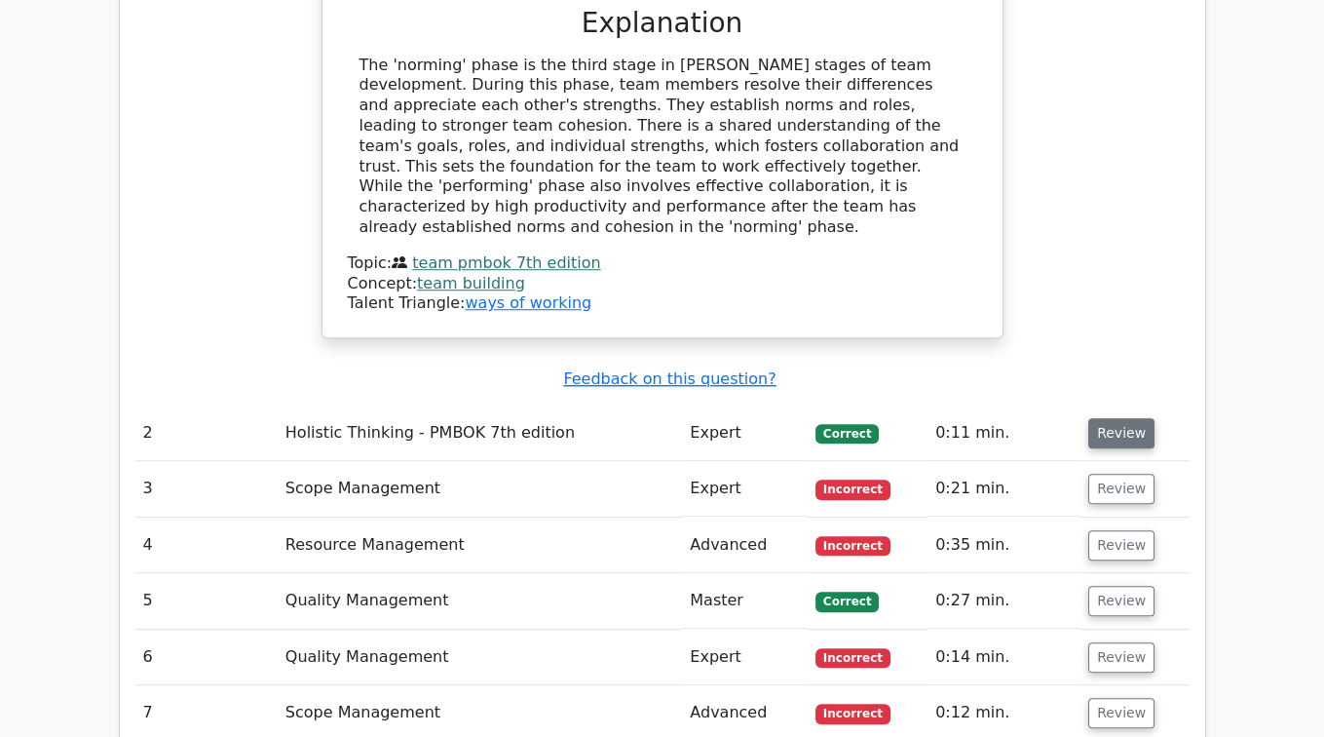
click at [1112, 418] on button "Review" at bounding box center [1122, 433] width 66 height 30
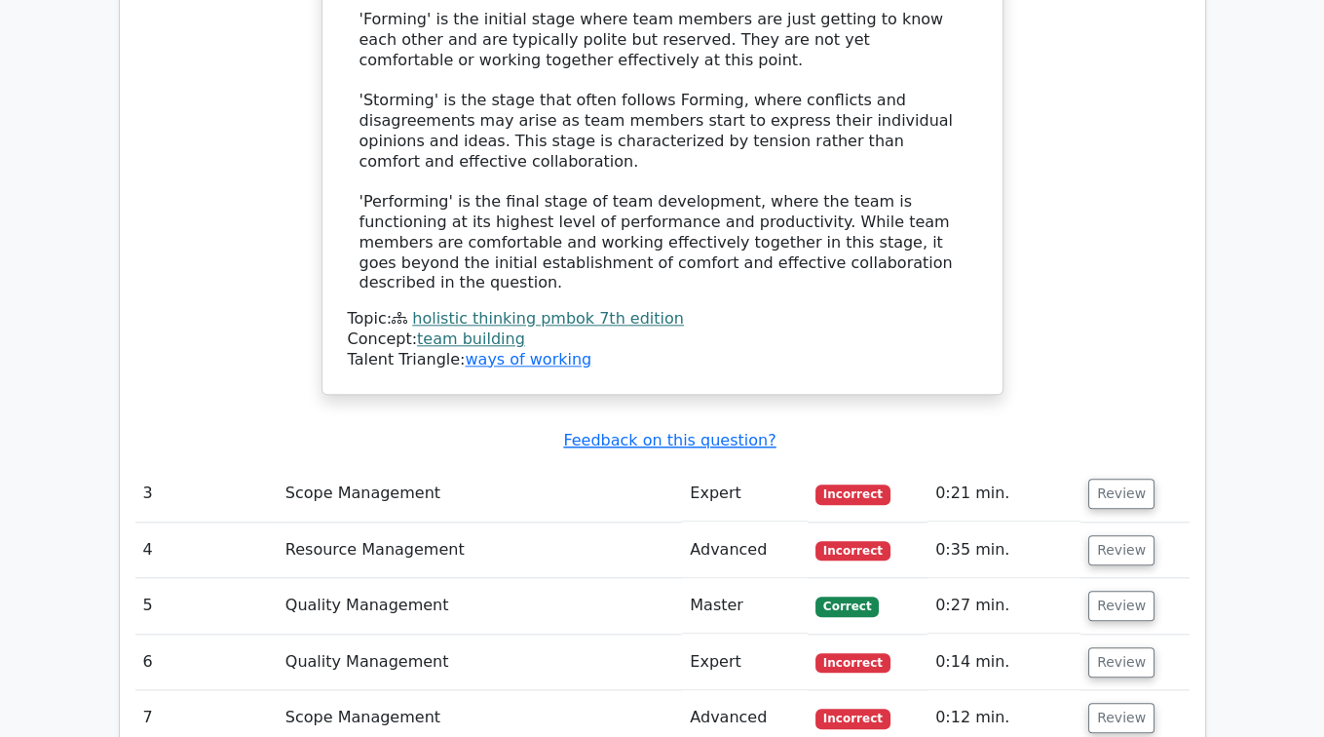
scroll to position [3677, 0]
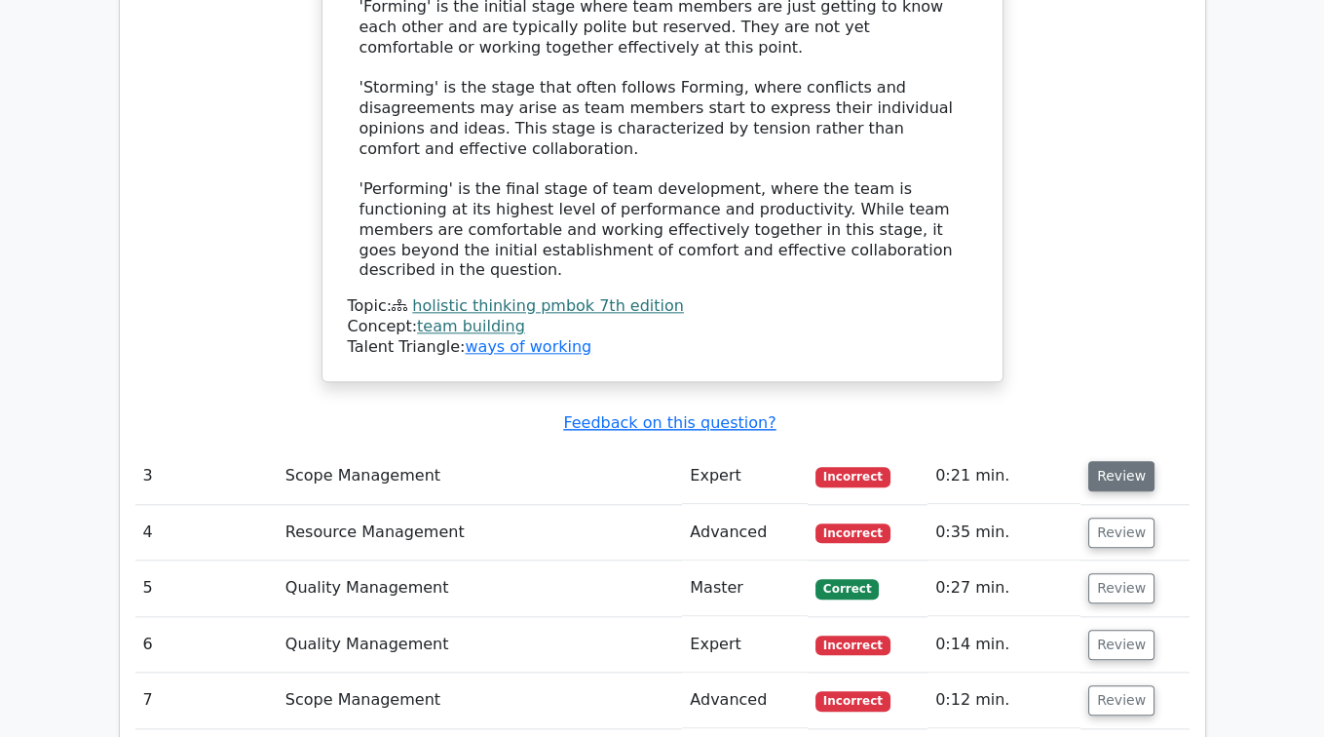
click at [1119, 461] on button "Review" at bounding box center [1122, 476] width 66 height 30
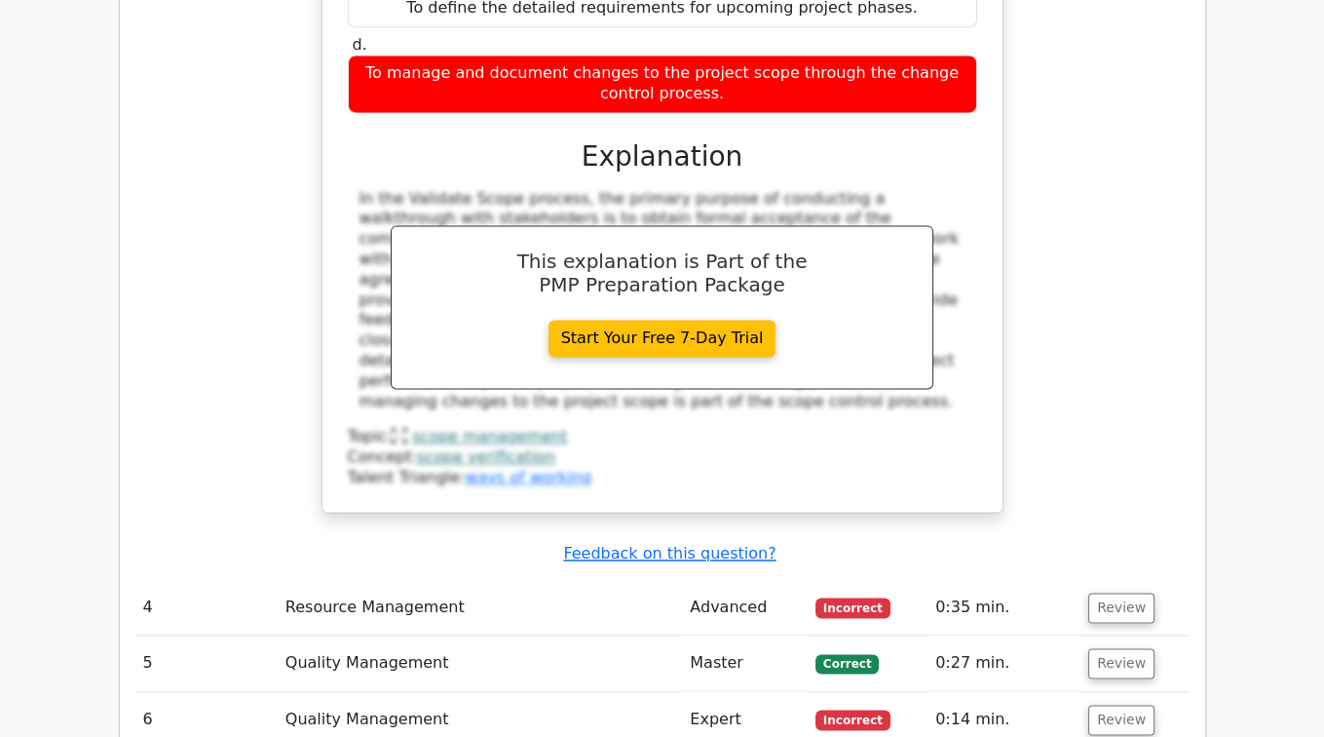
scroll to position [4457, 0]
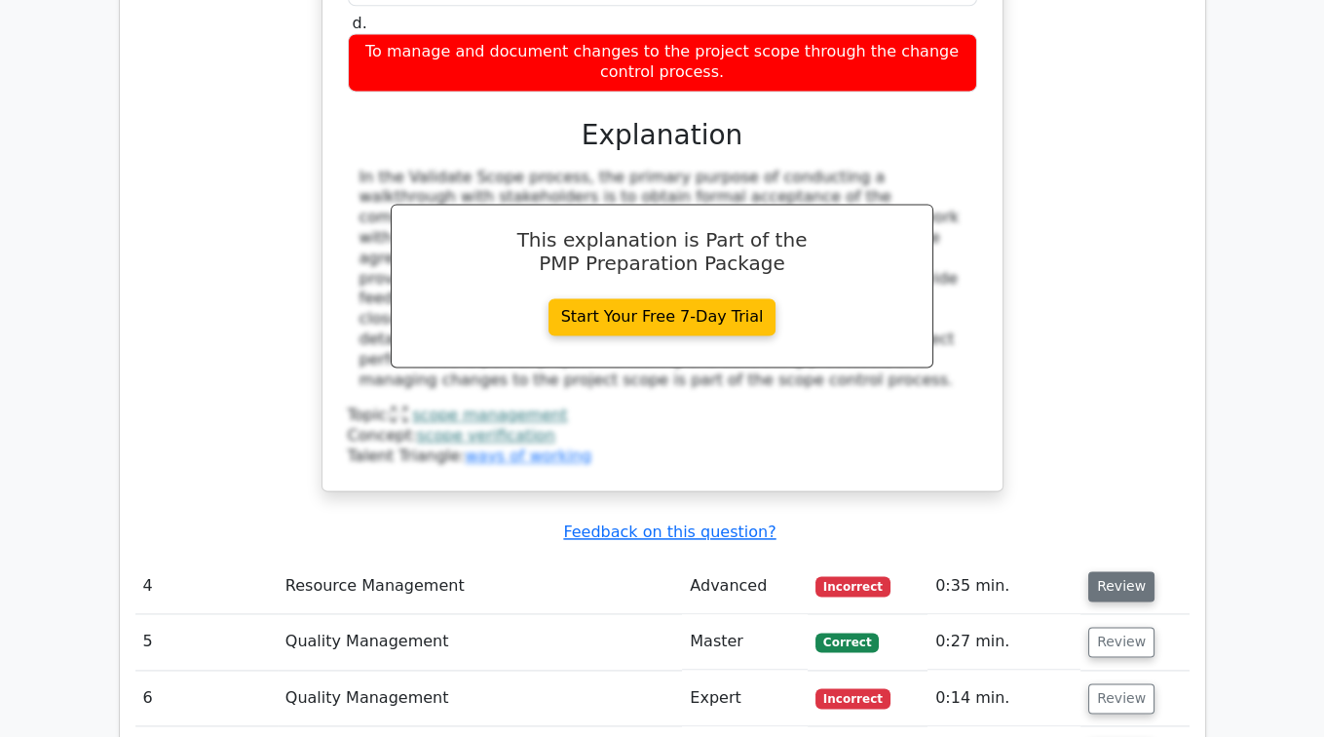
click at [1094, 571] on button "Review" at bounding box center [1122, 586] width 66 height 30
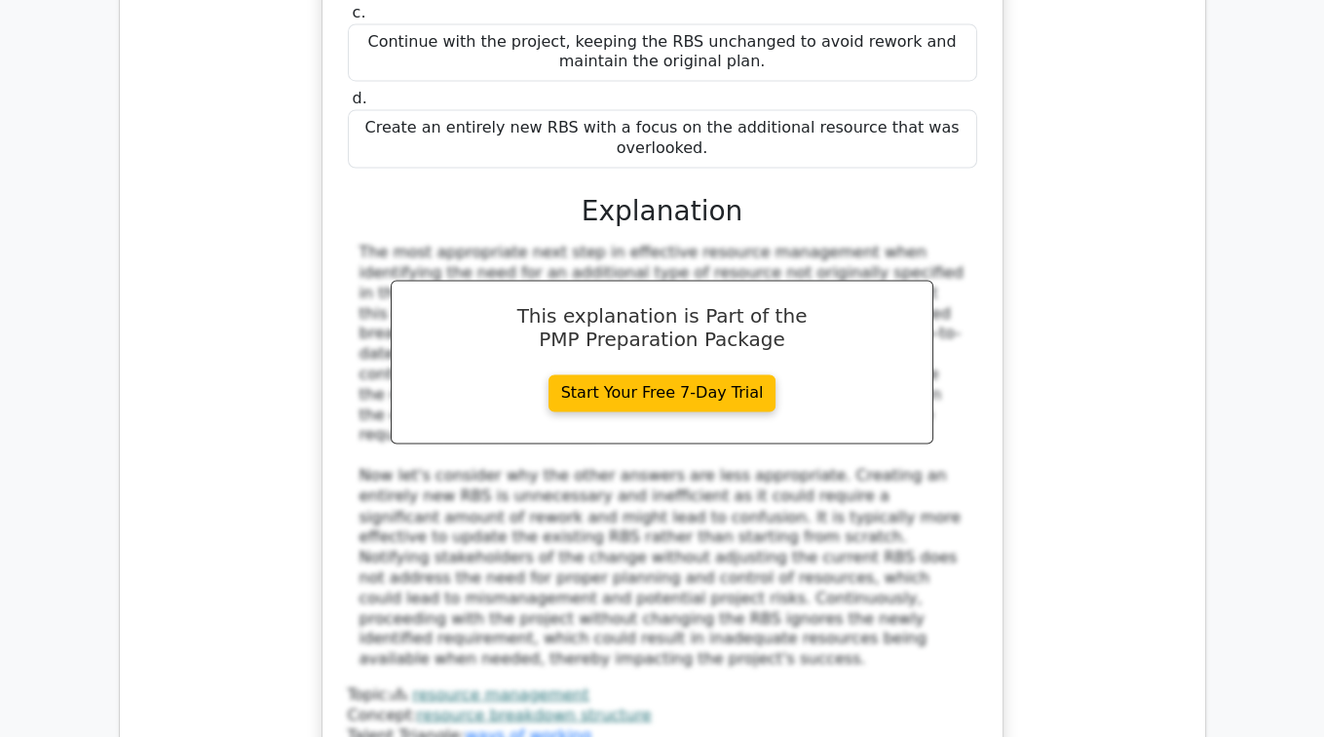
scroll to position [5653, 0]
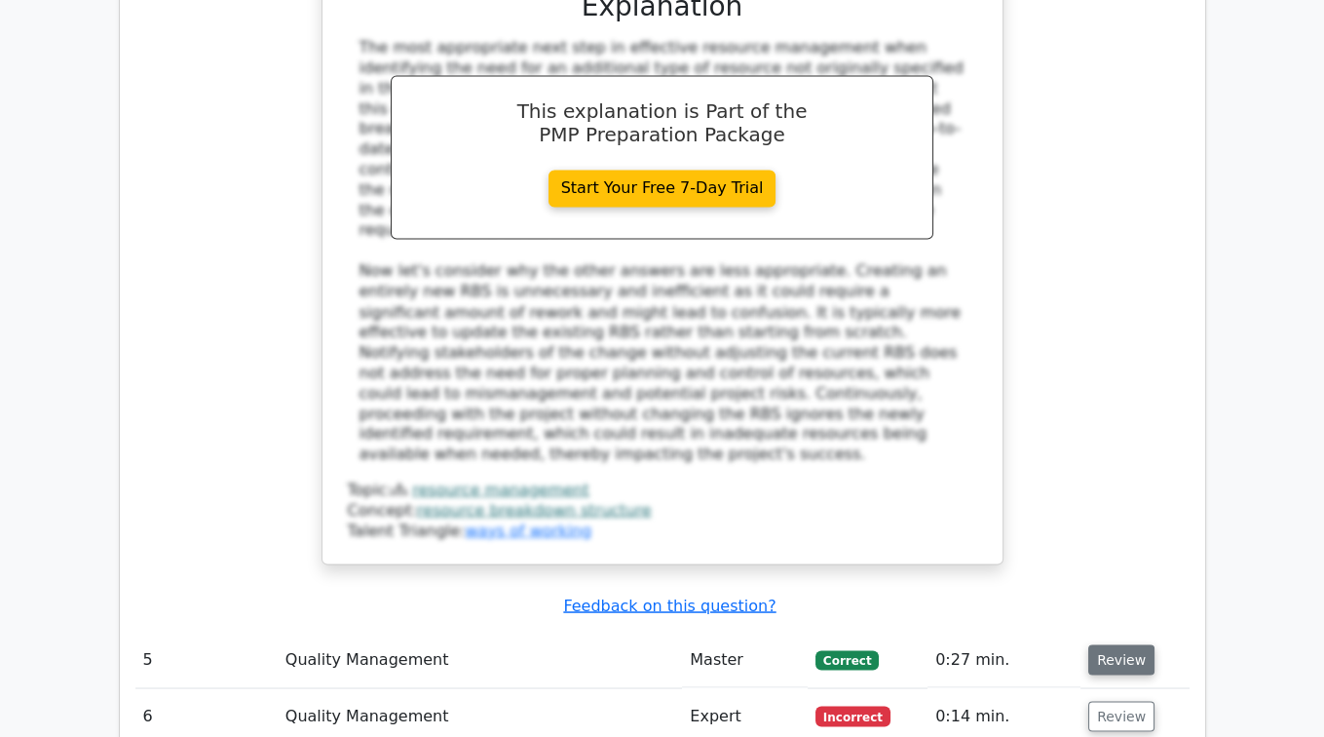
click at [1112, 644] on button "Review" at bounding box center [1122, 659] width 66 height 30
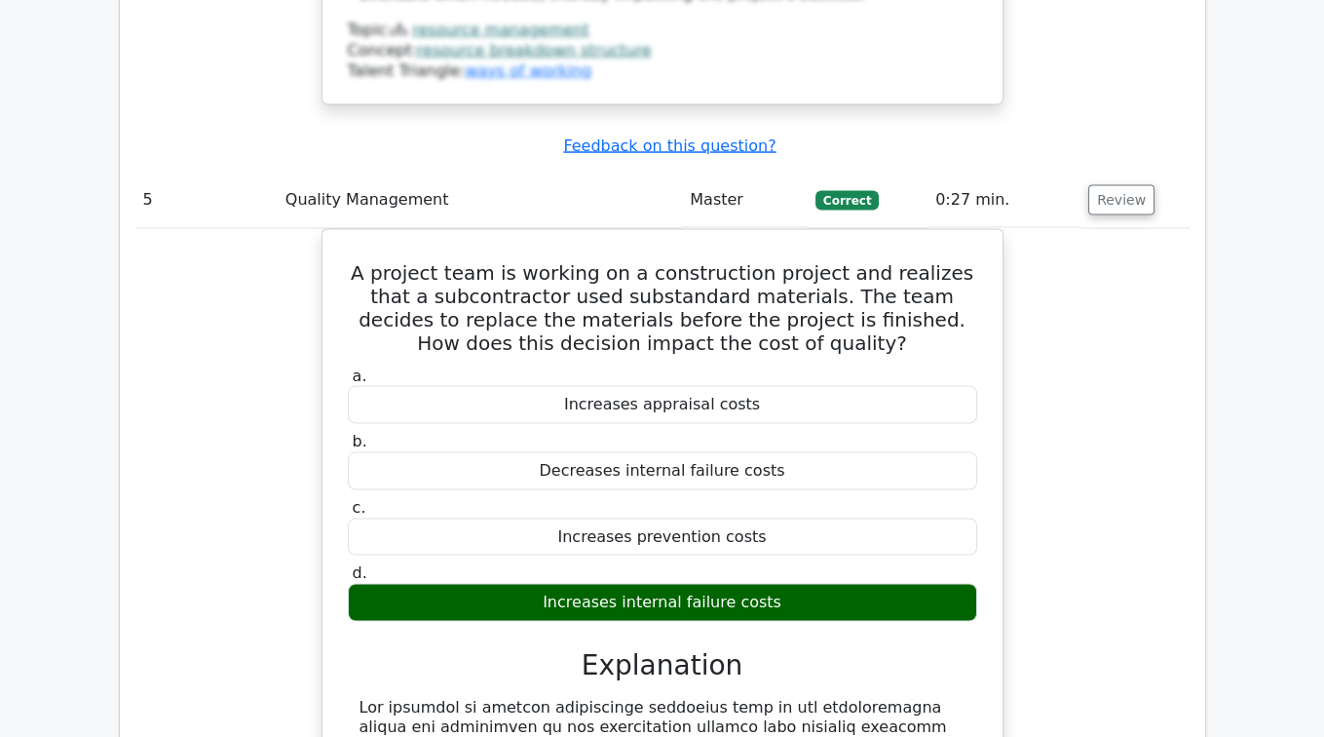
scroll to position [6377, 0]
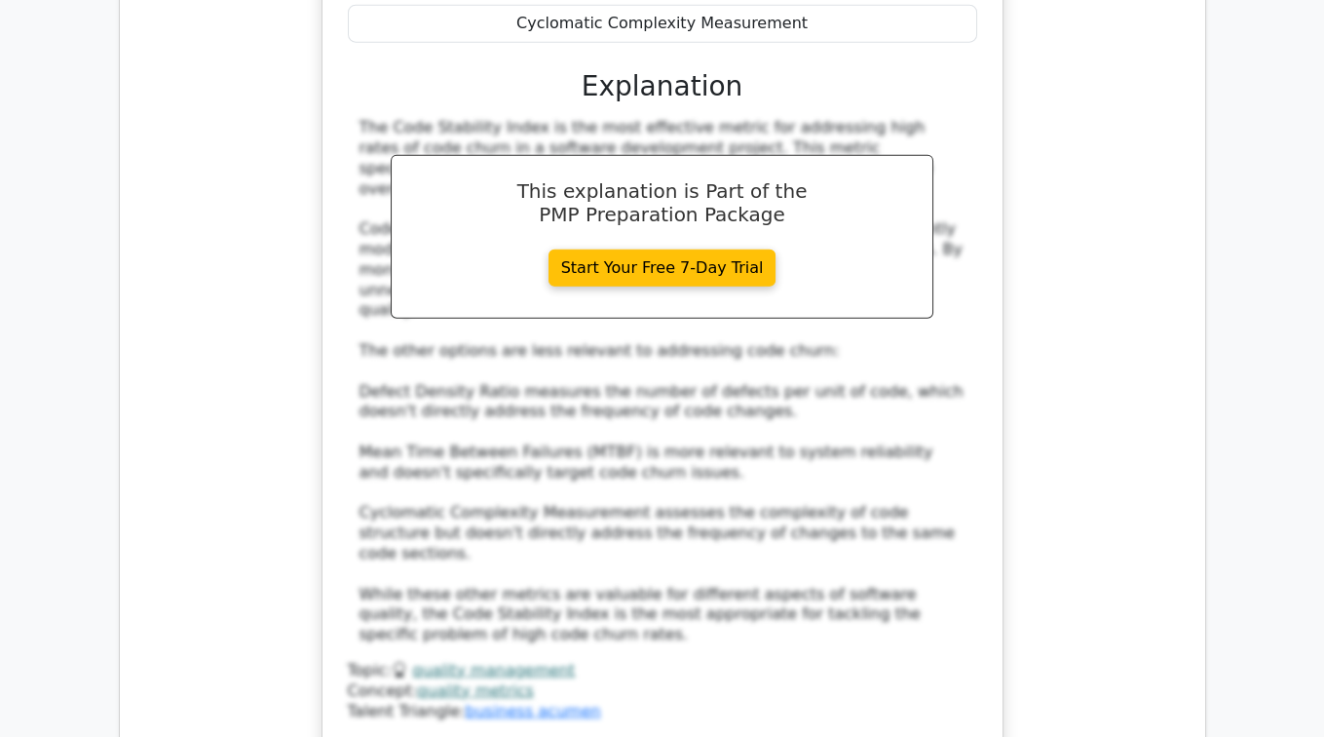
scroll to position [7734, 0]
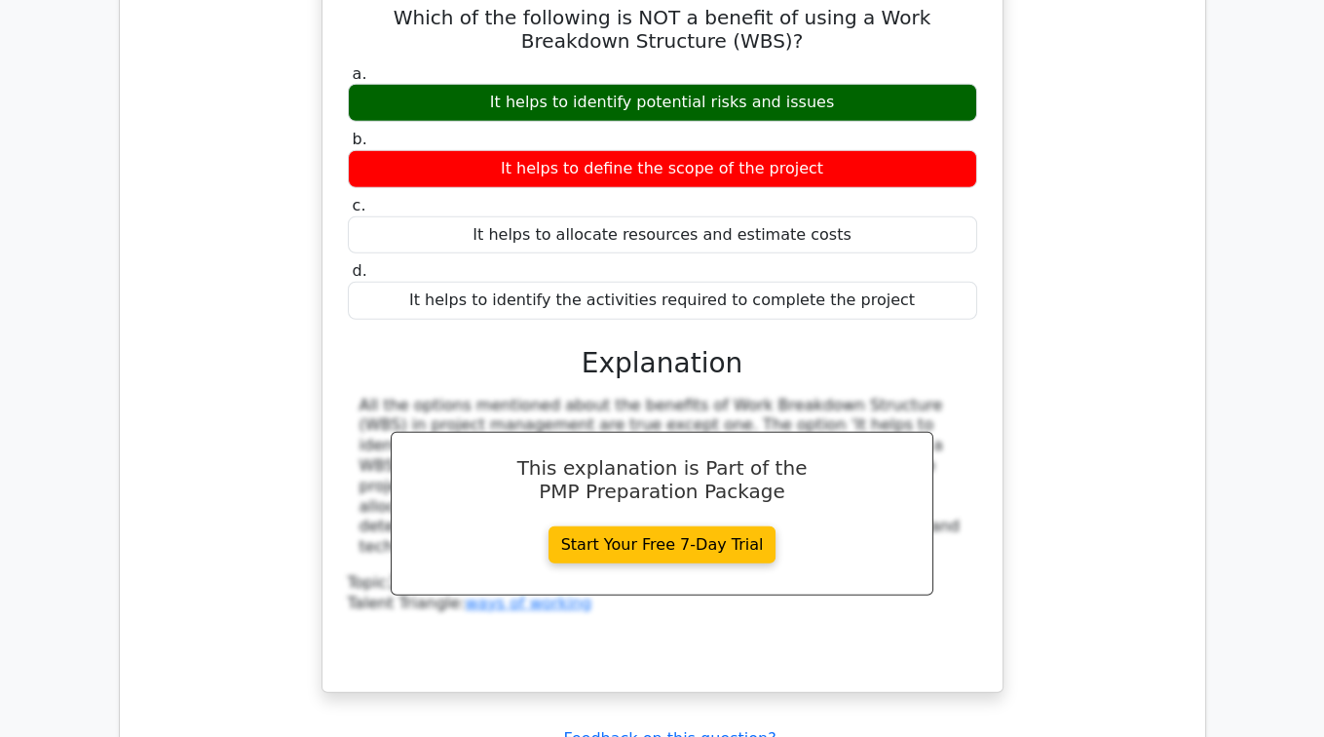
scroll to position [8664, 0]
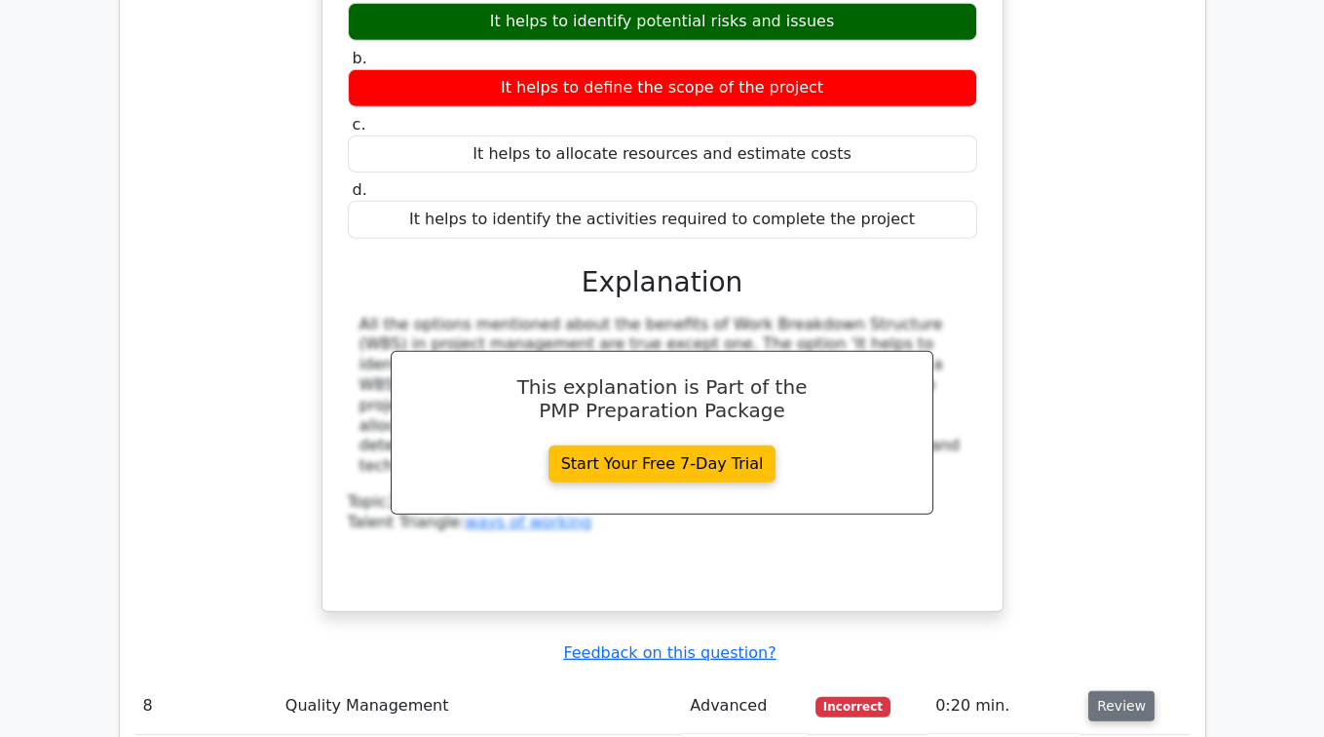
click at [1109, 691] on button "Review" at bounding box center [1122, 706] width 66 height 30
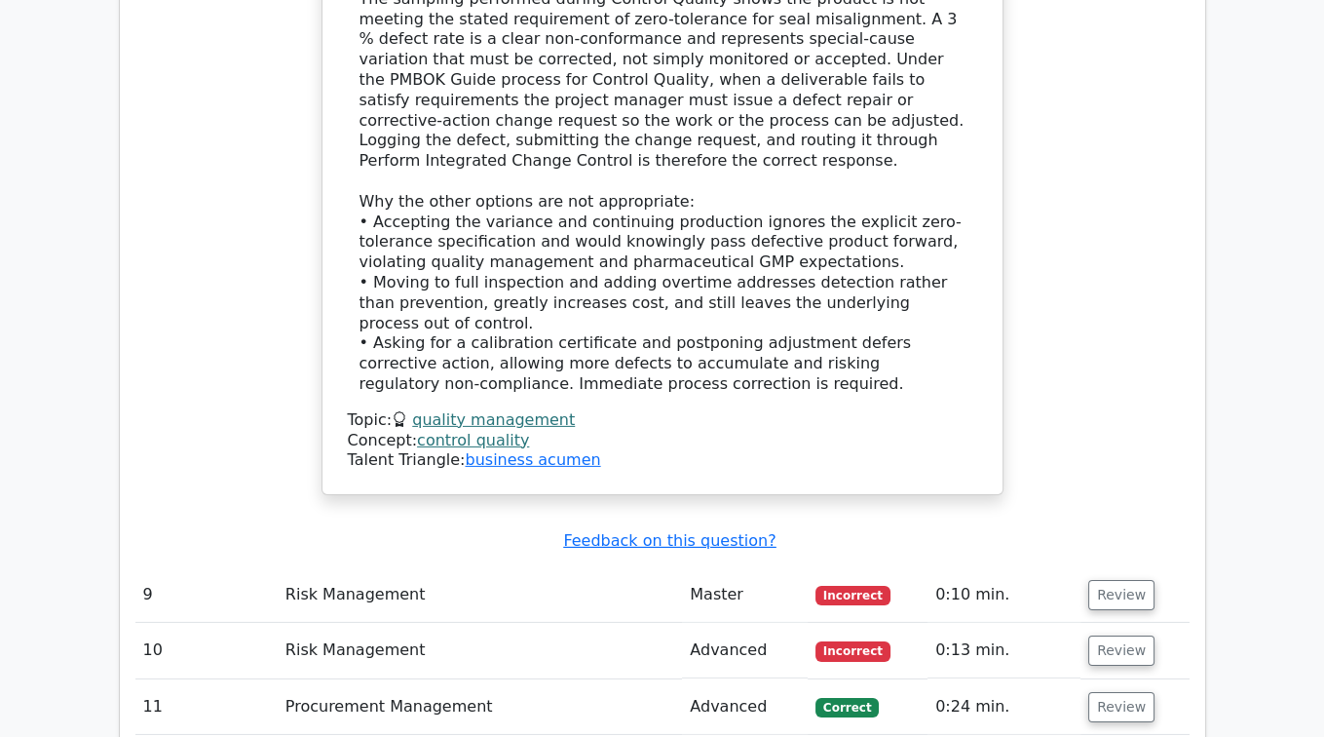
scroll to position [10099, 0]
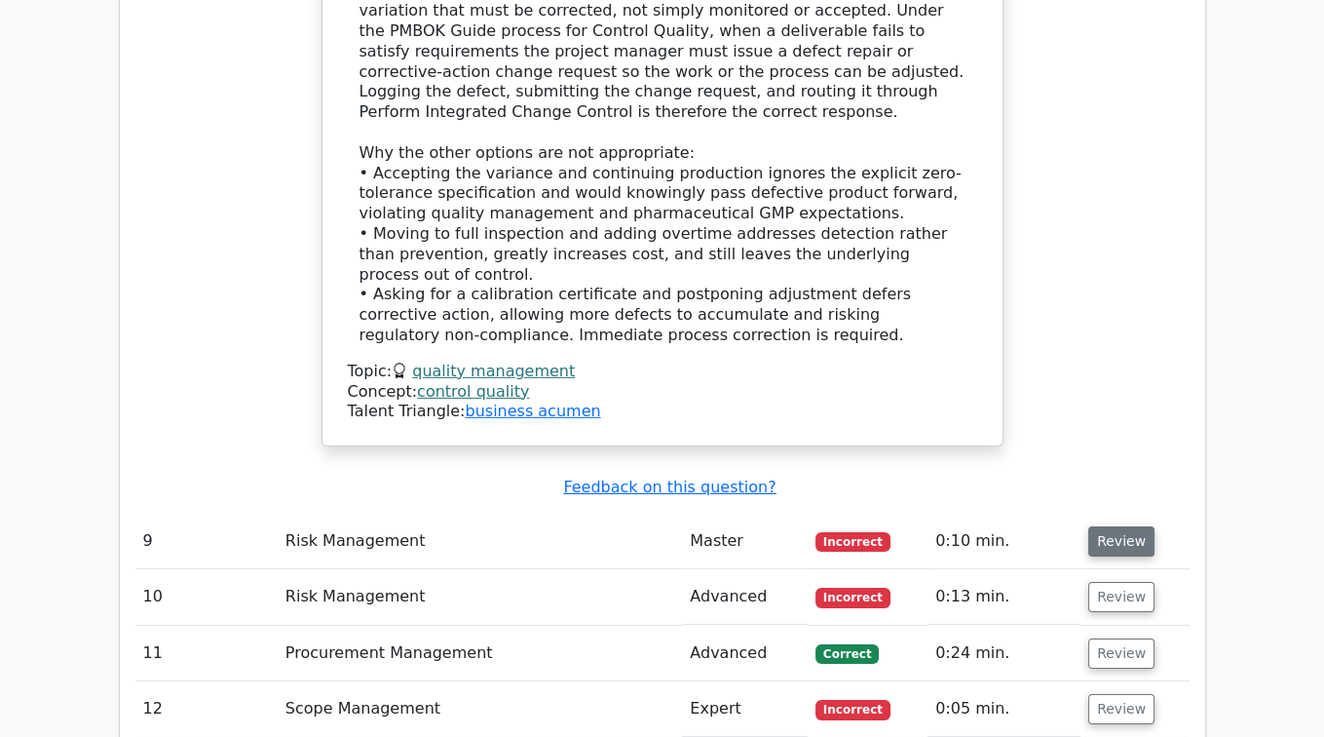
click at [1108, 526] on button "Review" at bounding box center [1122, 541] width 66 height 30
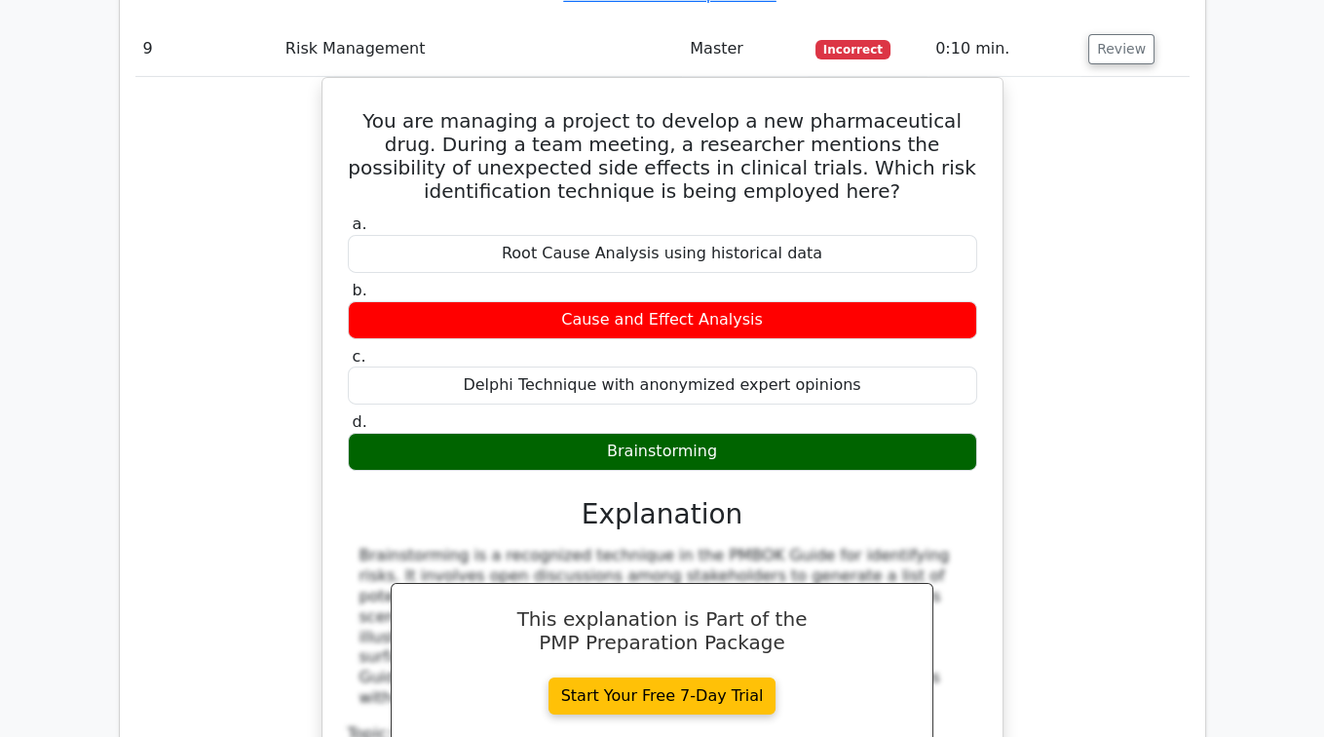
scroll to position [10774, 0]
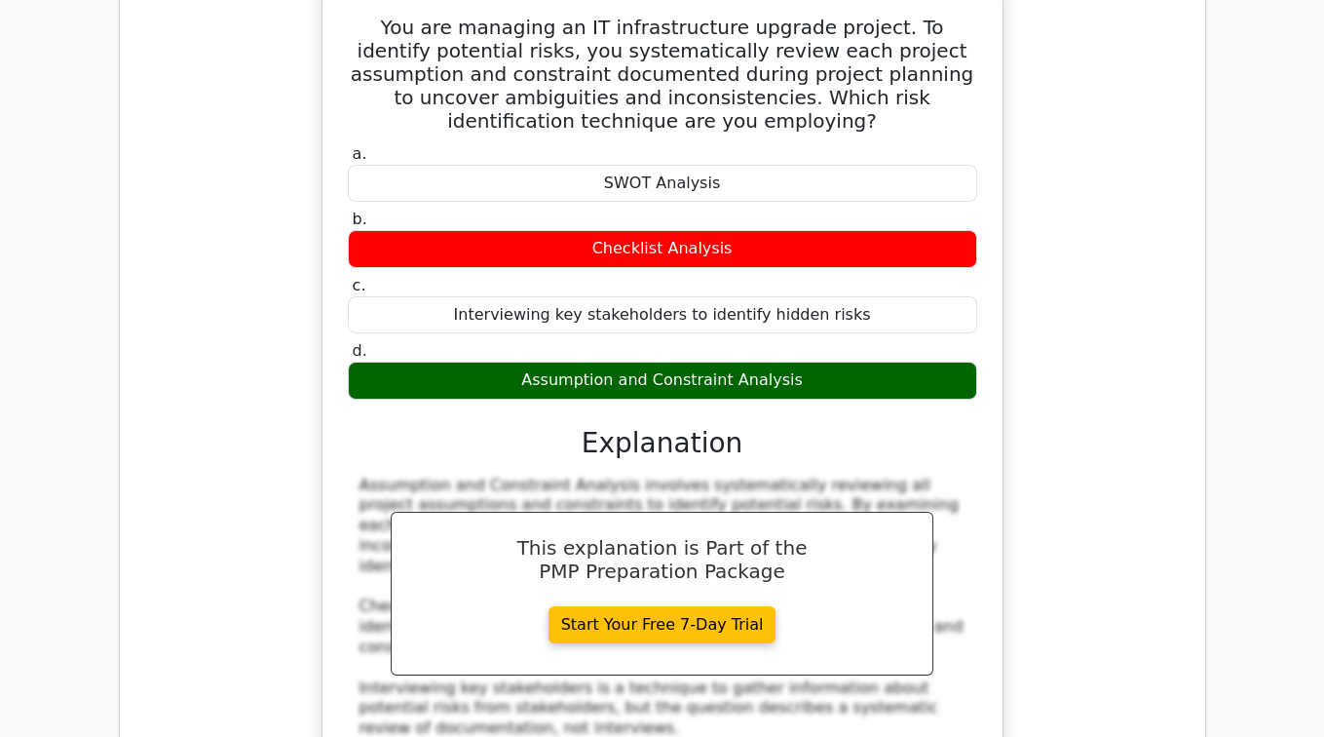
scroll to position [11725, 0]
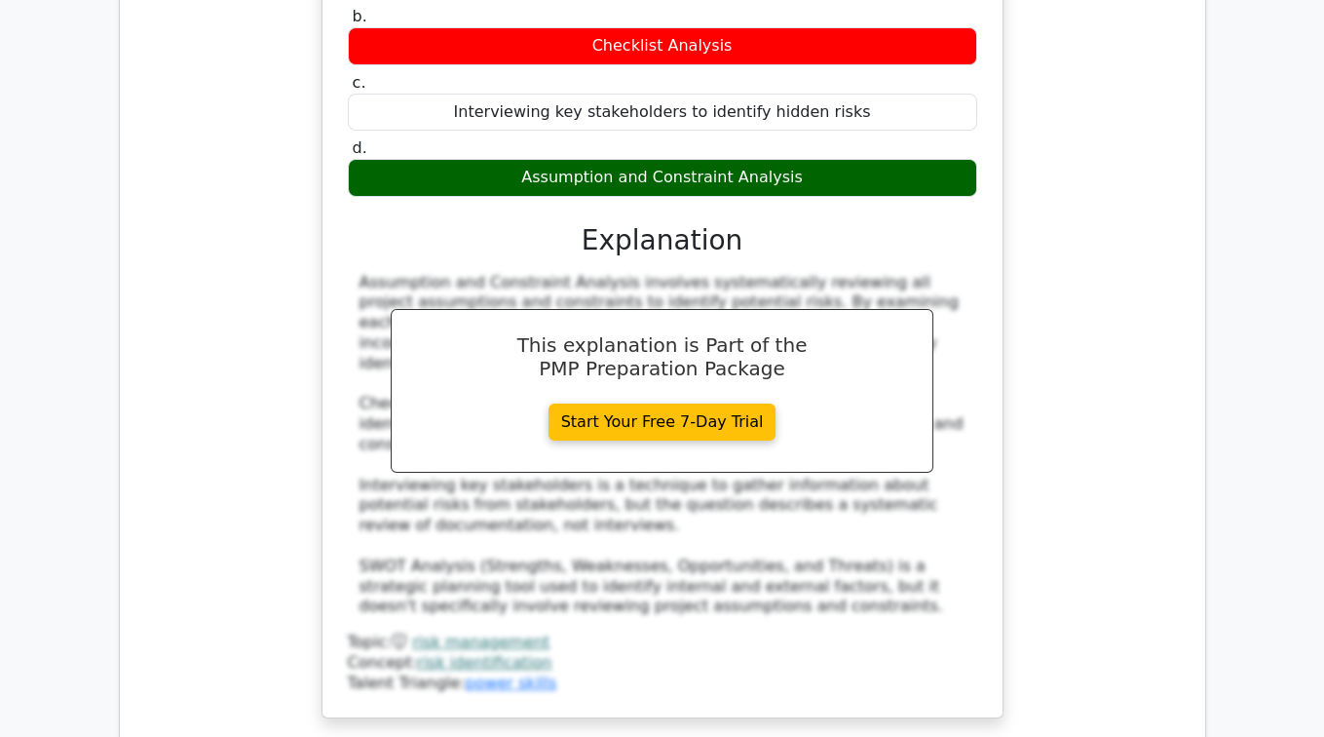
scroll to position [11799, 0]
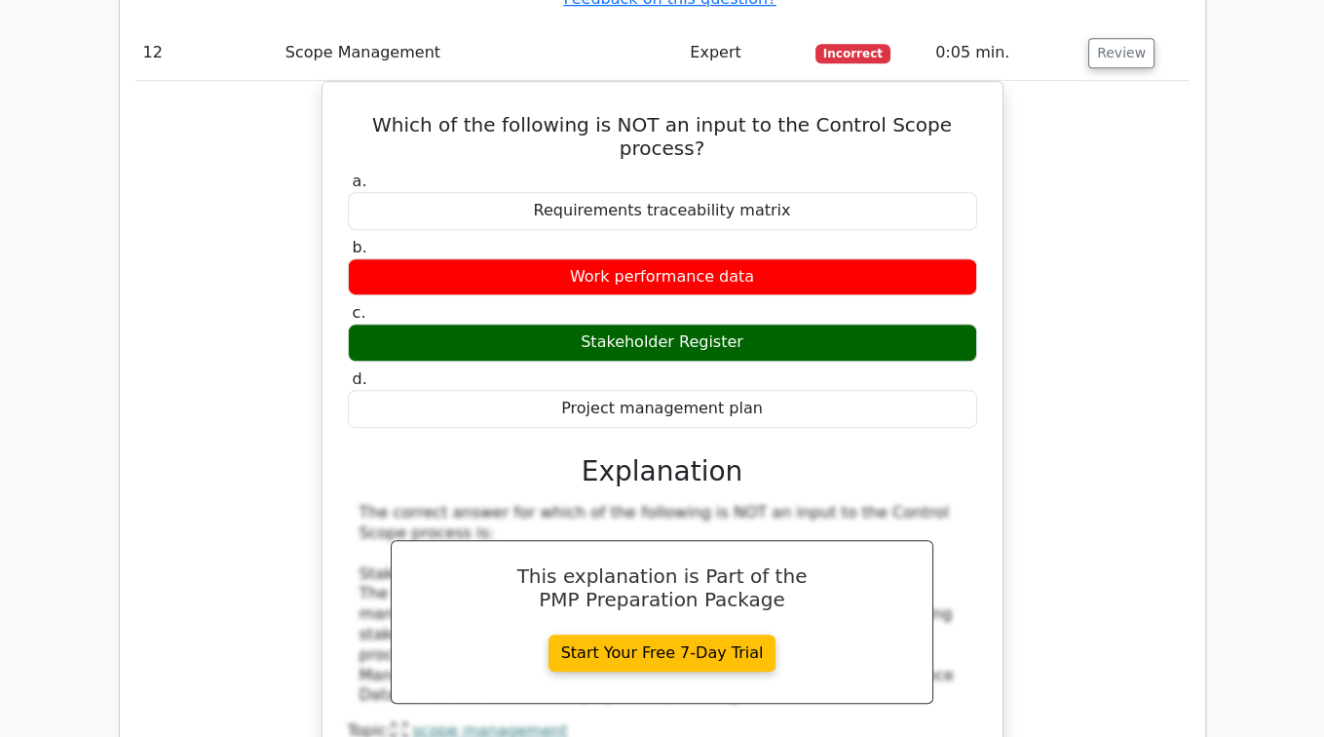
scroll to position [13658, 0]
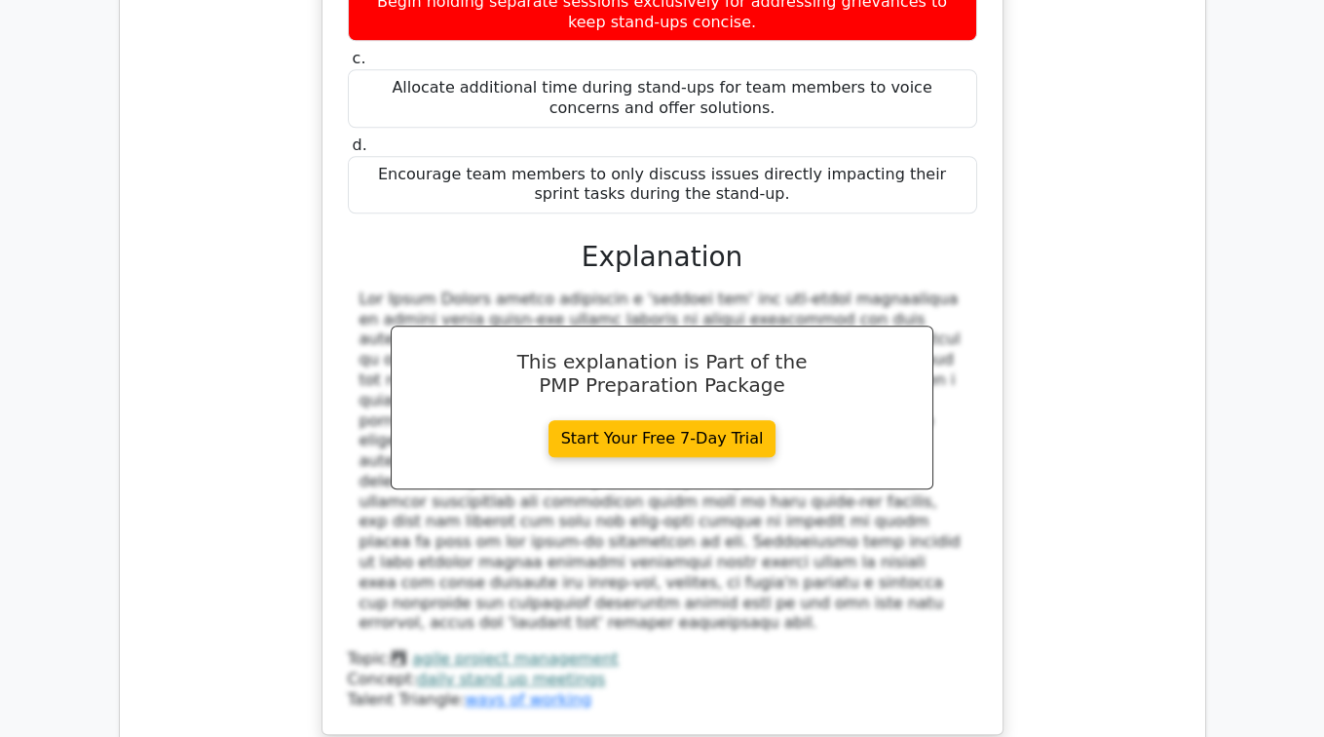
scroll to position [14939, 0]
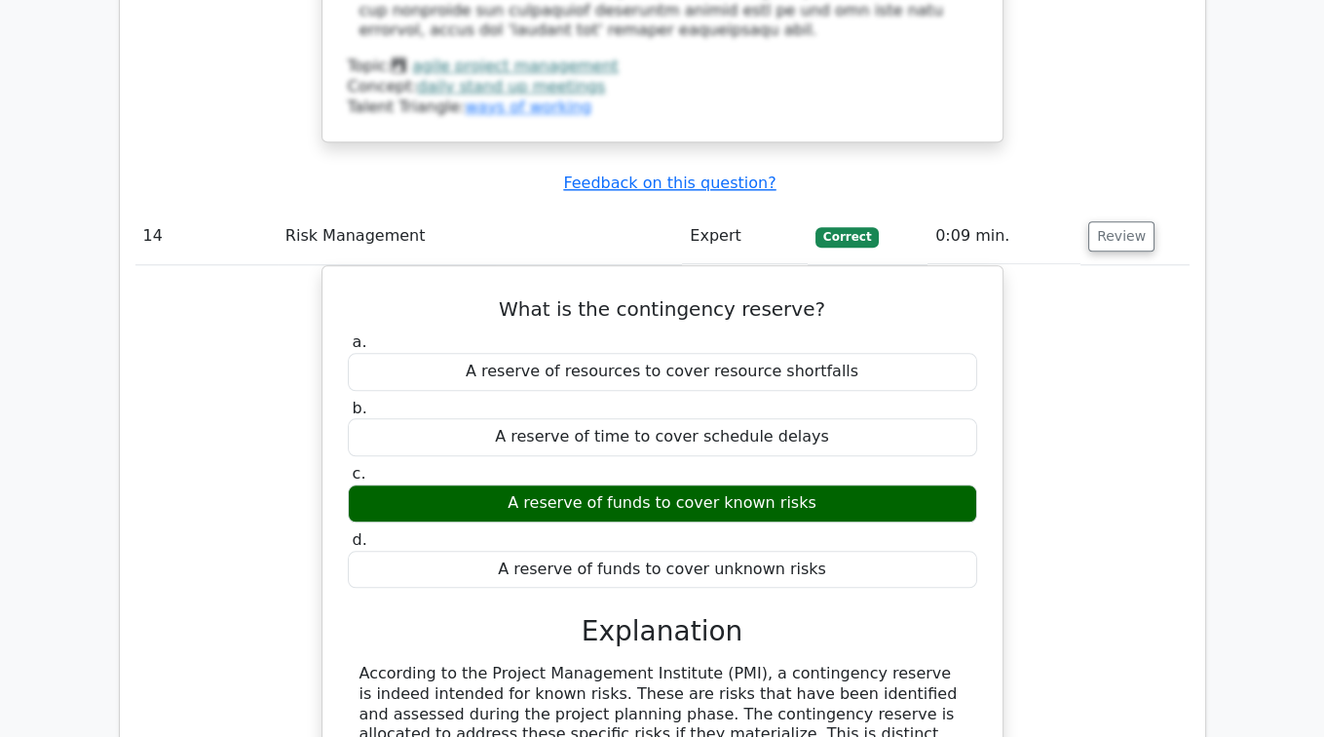
scroll to position [15469, 0]
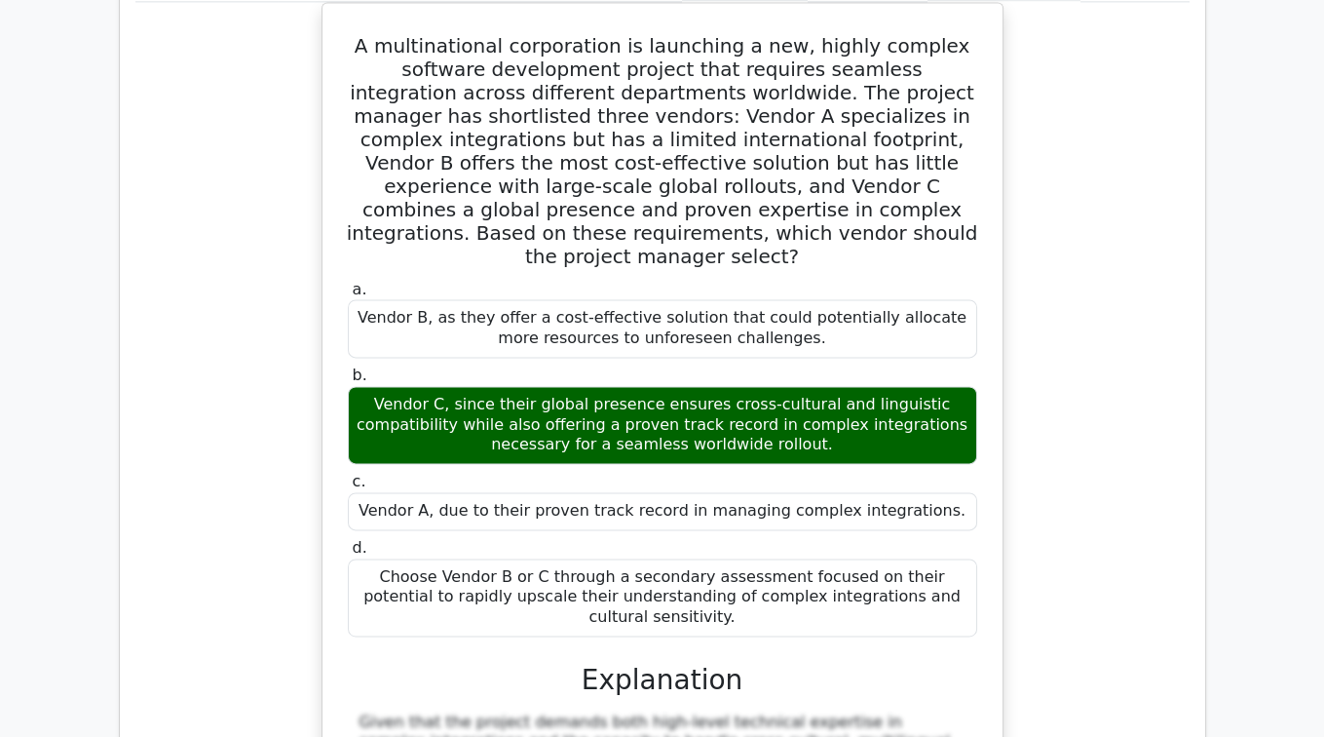
scroll to position [16477, 0]
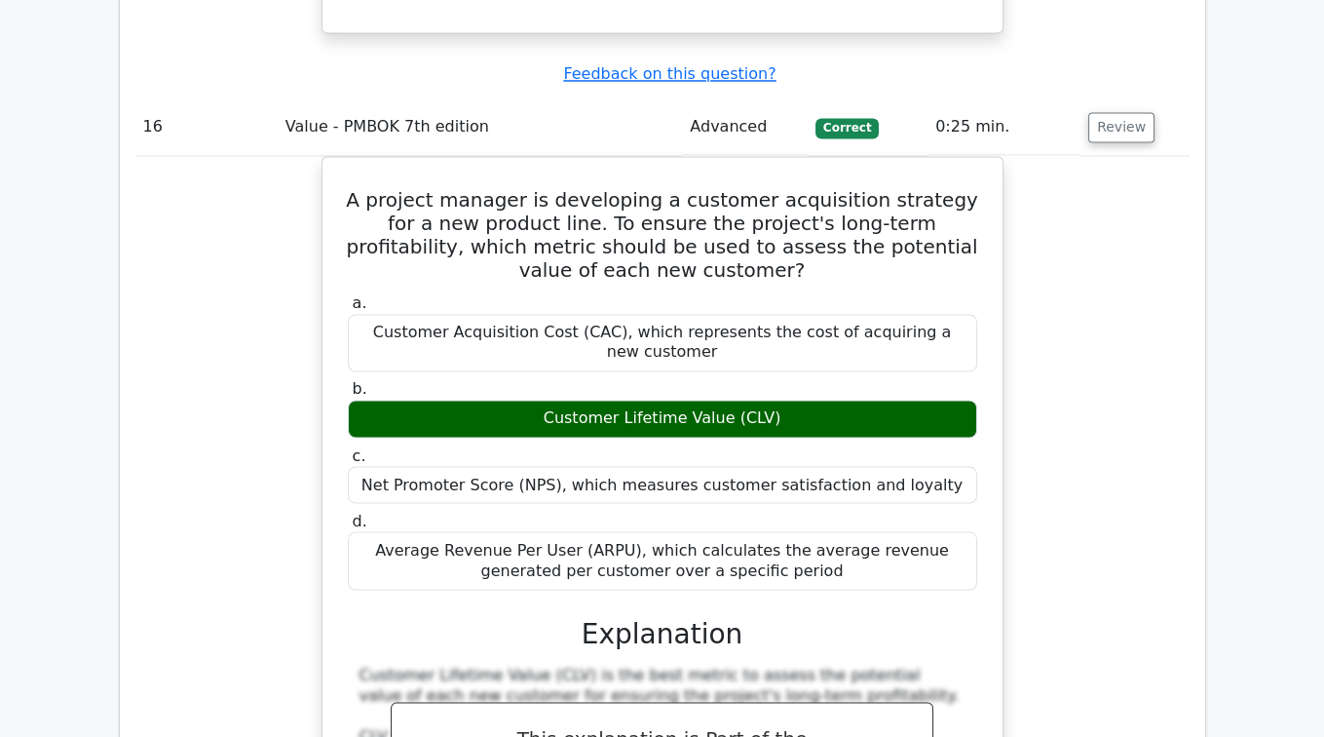
scroll to position [17638, 0]
